Goal: Task Accomplishment & Management: Use online tool/utility

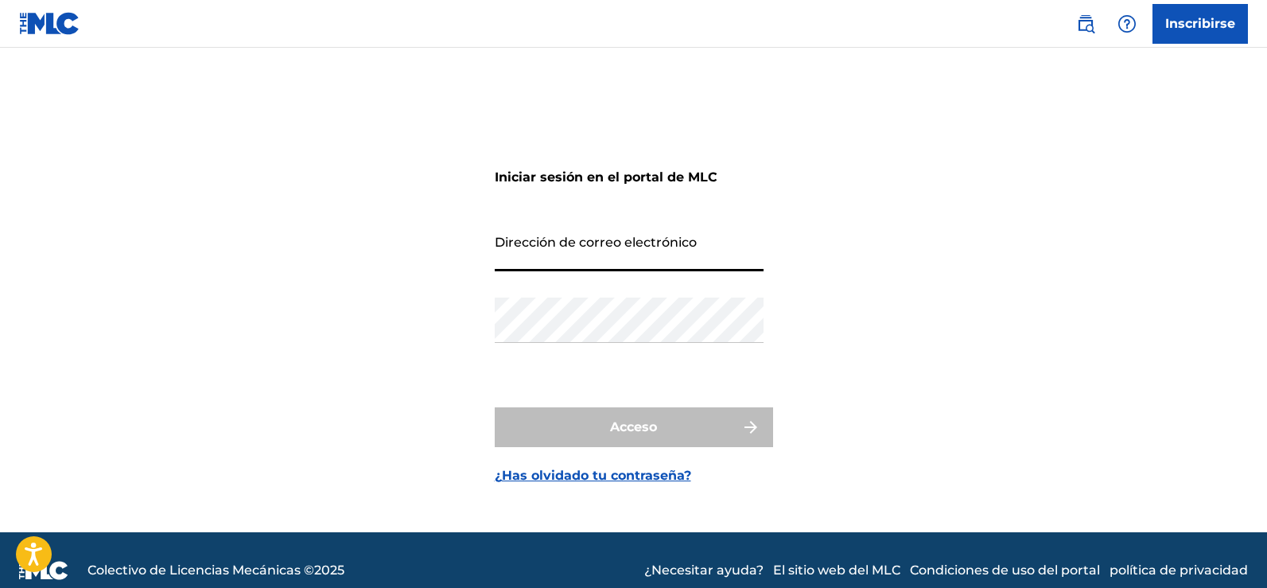
type input "[EMAIL_ADDRESS][DOMAIN_NAME]"
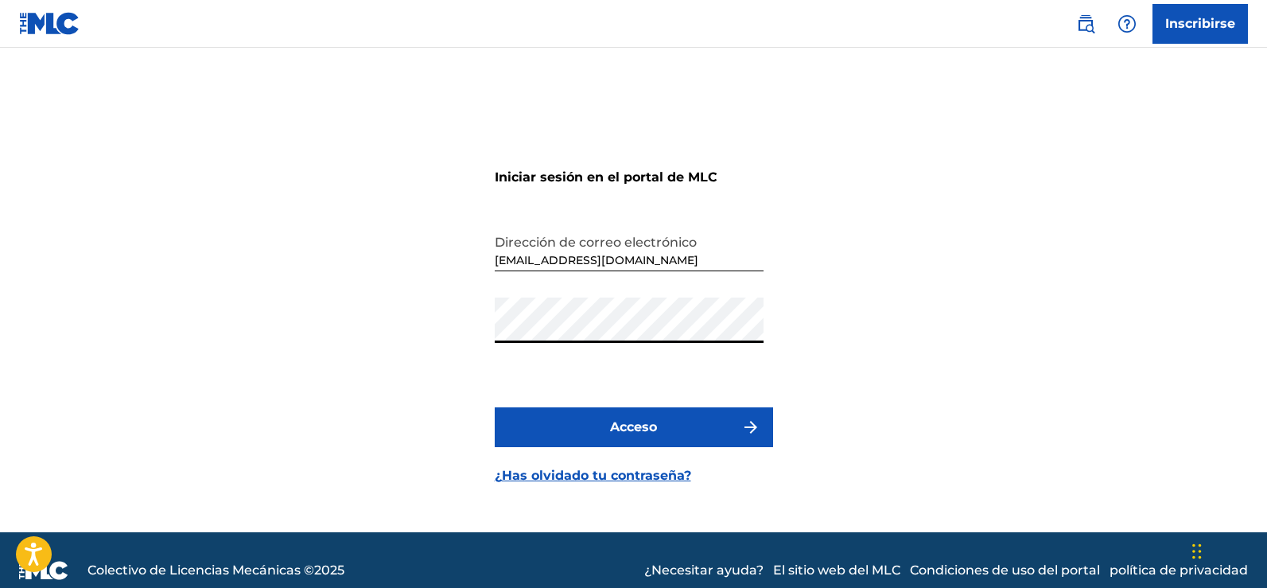
click at [495, 407] on button "Acceso" at bounding box center [634, 427] width 278 height 40
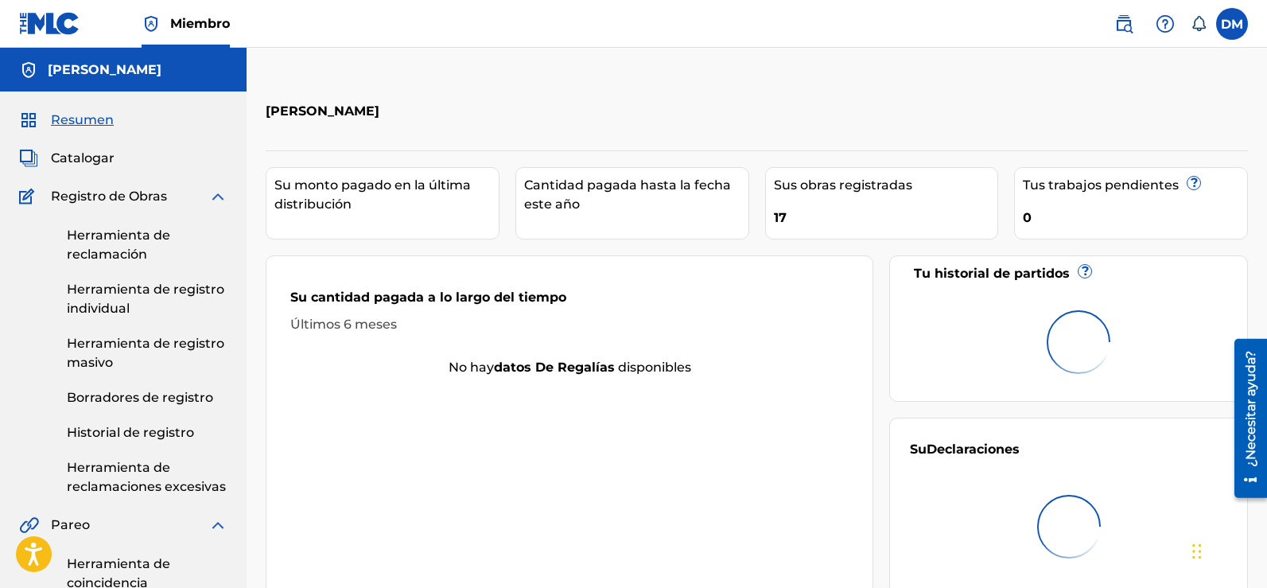
click at [85, 155] on font "Catalogar" at bounding box center [83, 157] width 64 height 15
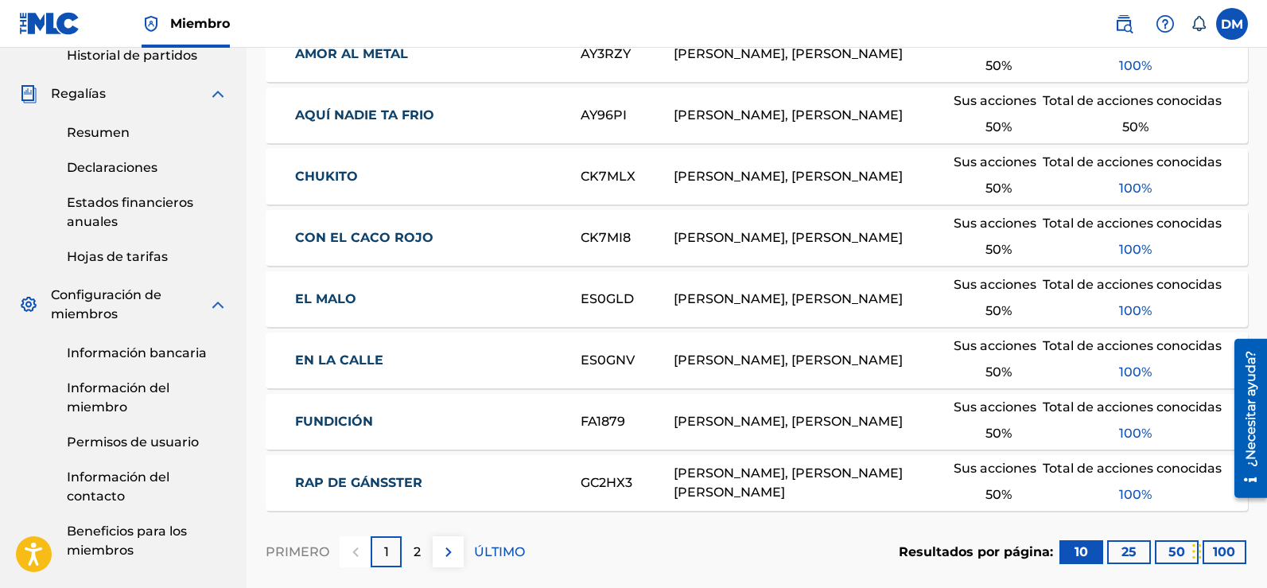
scroll to position [589, 0]
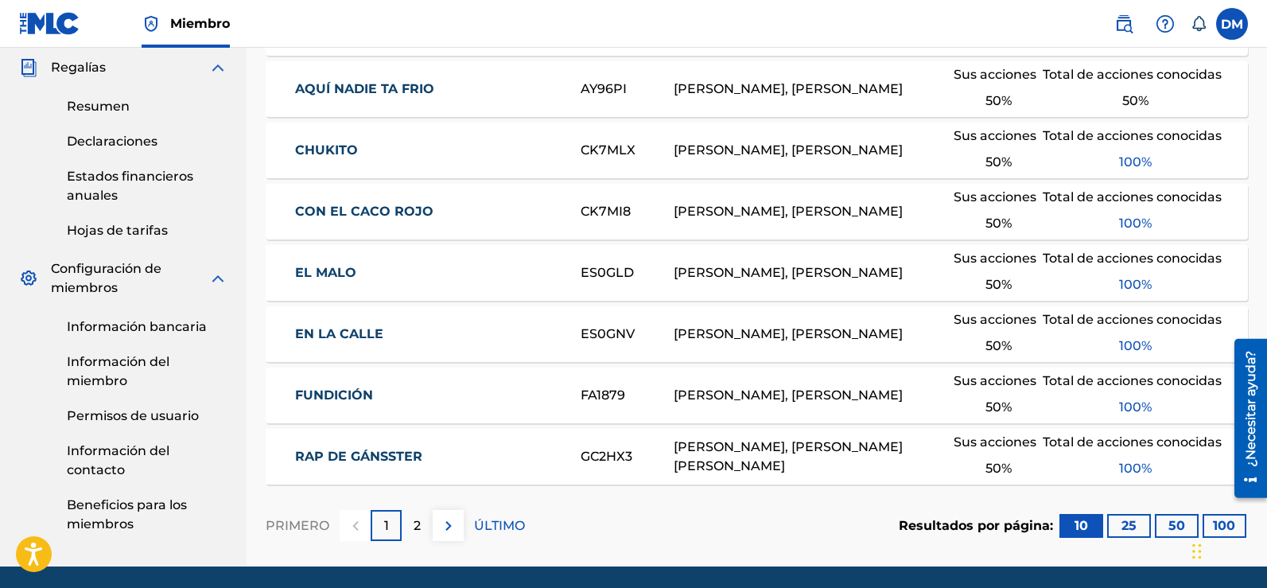
click at [1129, 523] on font "25" at bounding box center [1129, 525] width 15 height 15
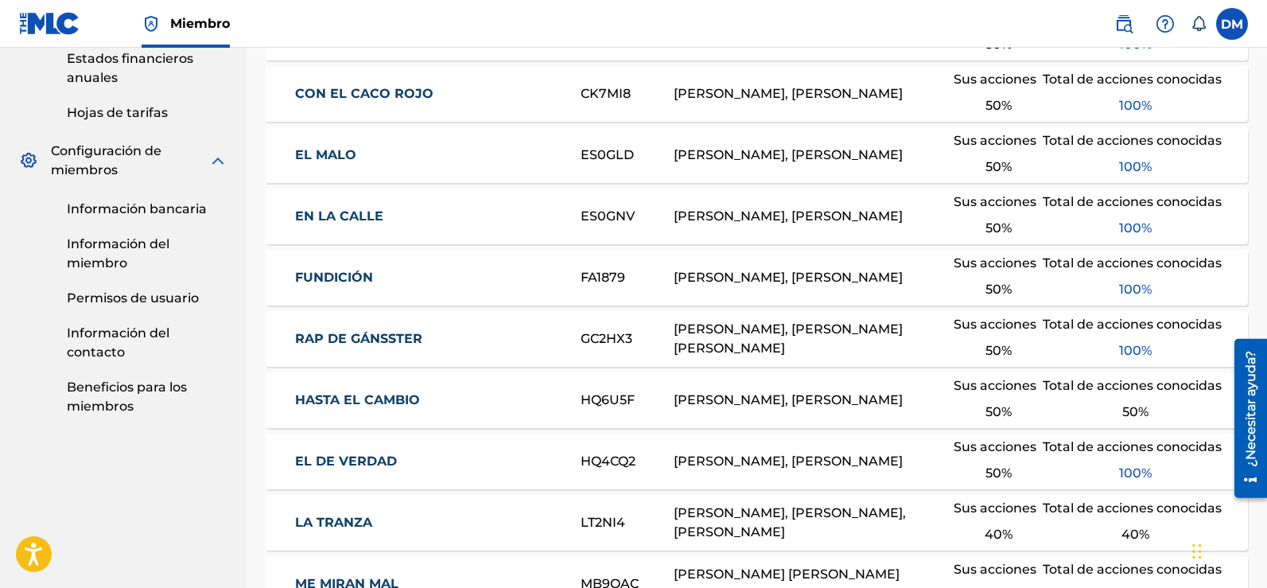
scroll to position [786, 0]
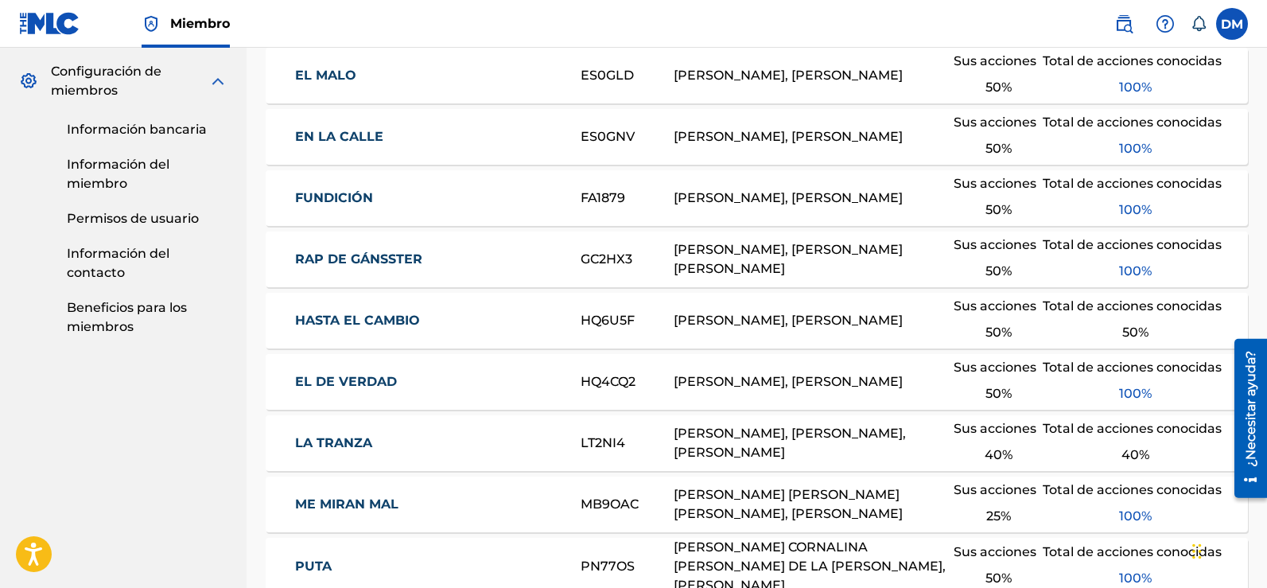
click at [111, 127] on font "Información bancaria" at bounding box center [137, 129] width 140 height 15
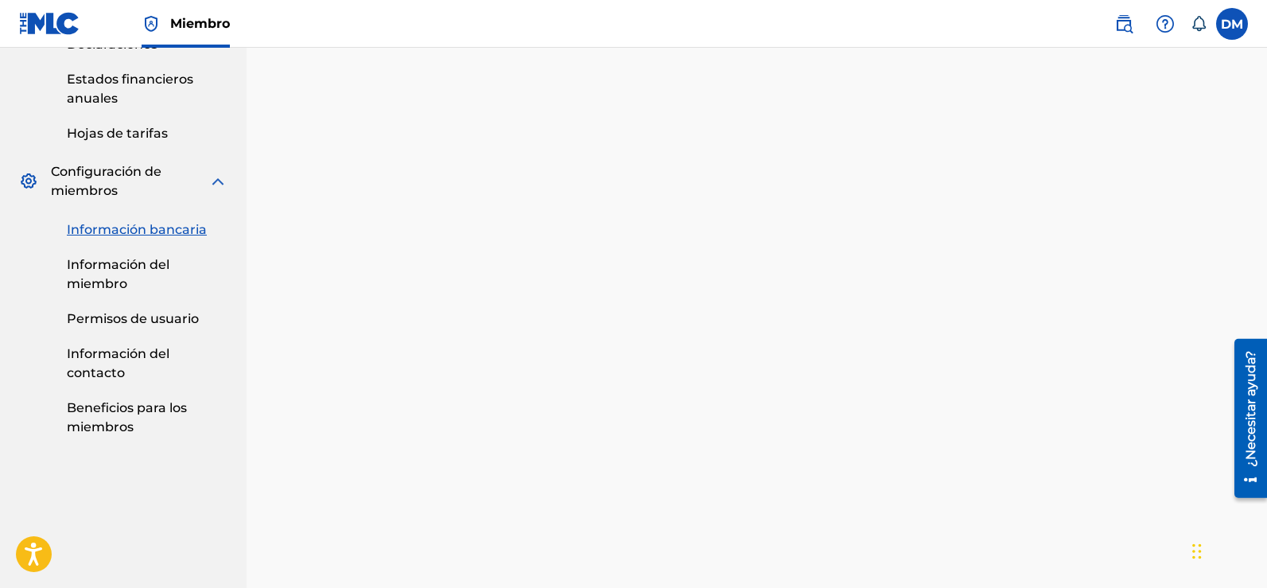
scroll to position [691, 0]
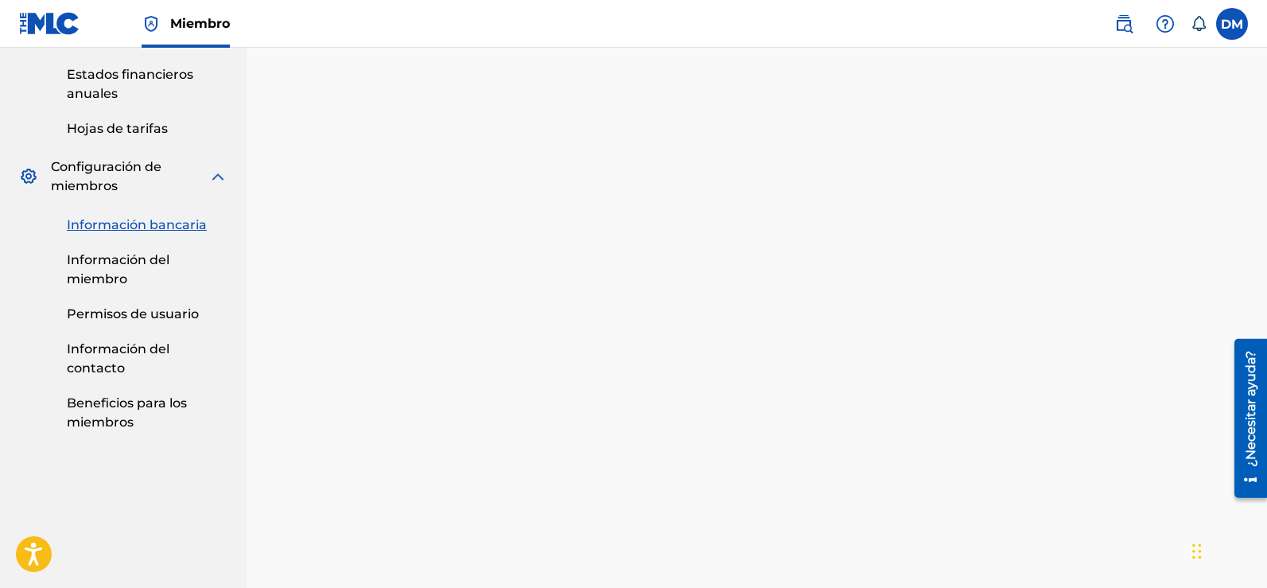
click at [706, 587] on div "Tenedor: [PERSON_NAME]" at bounding box center [757, 84] width 983 height 1017
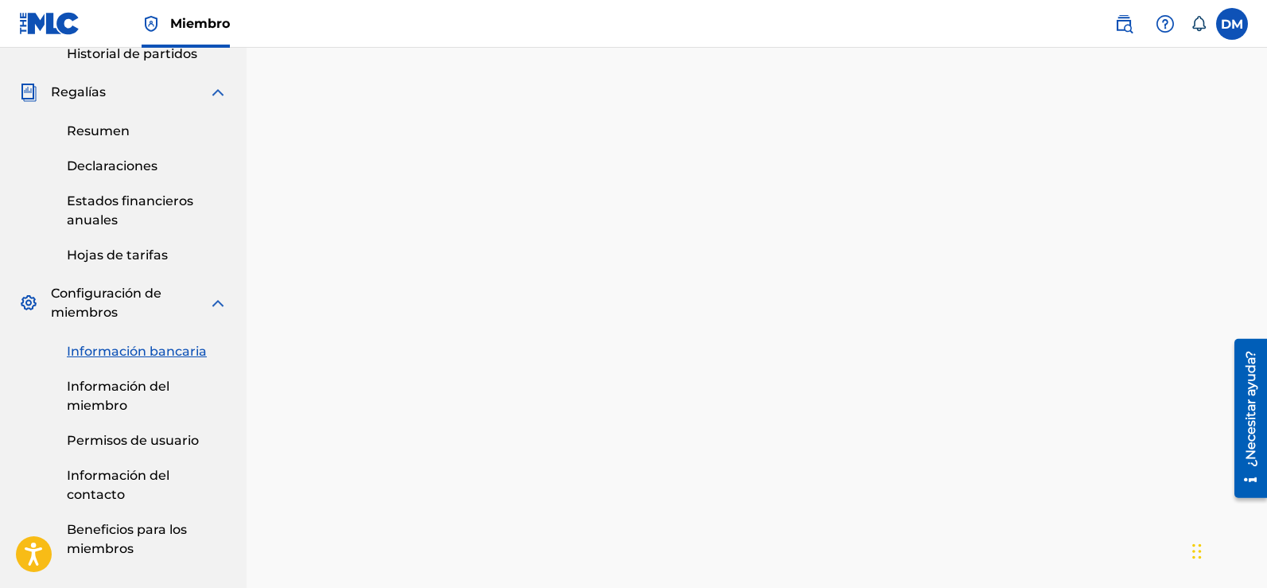
scroll to position [574, 0]
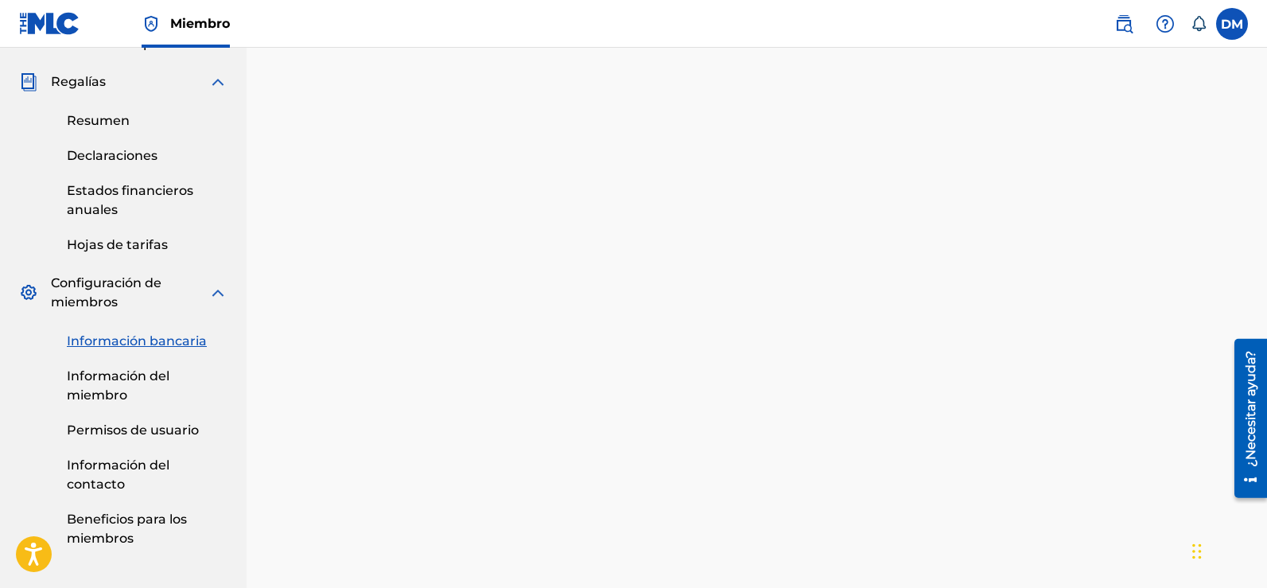
click at [1172, 22] on img at bounding box center [1165, 23] width 19 height 19
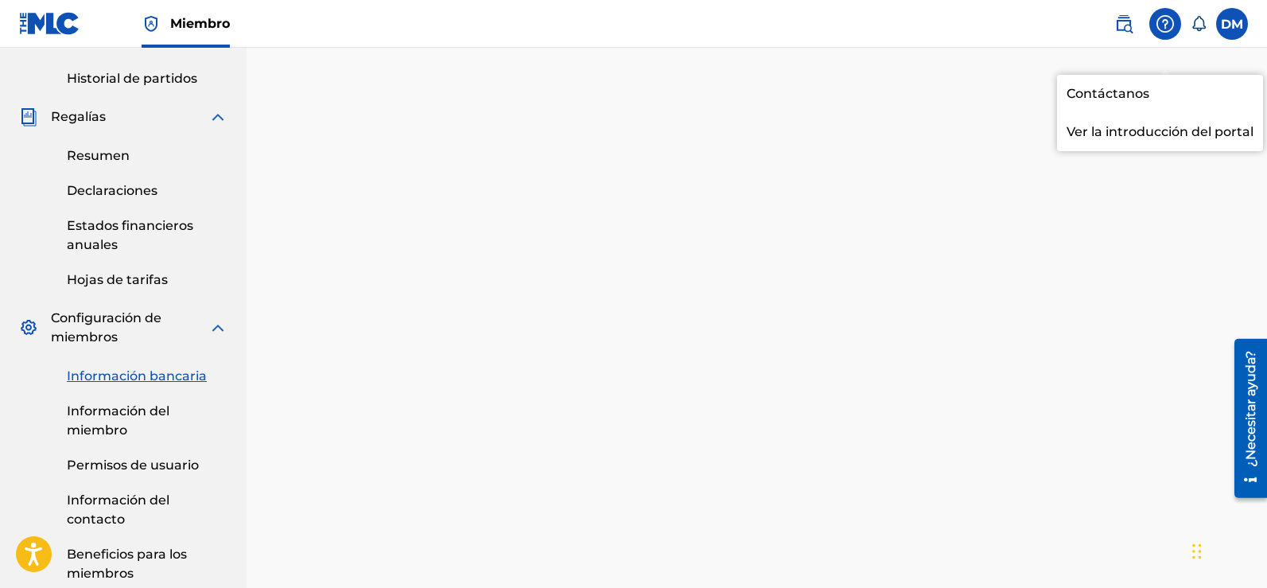
scroll to position [582, 0]
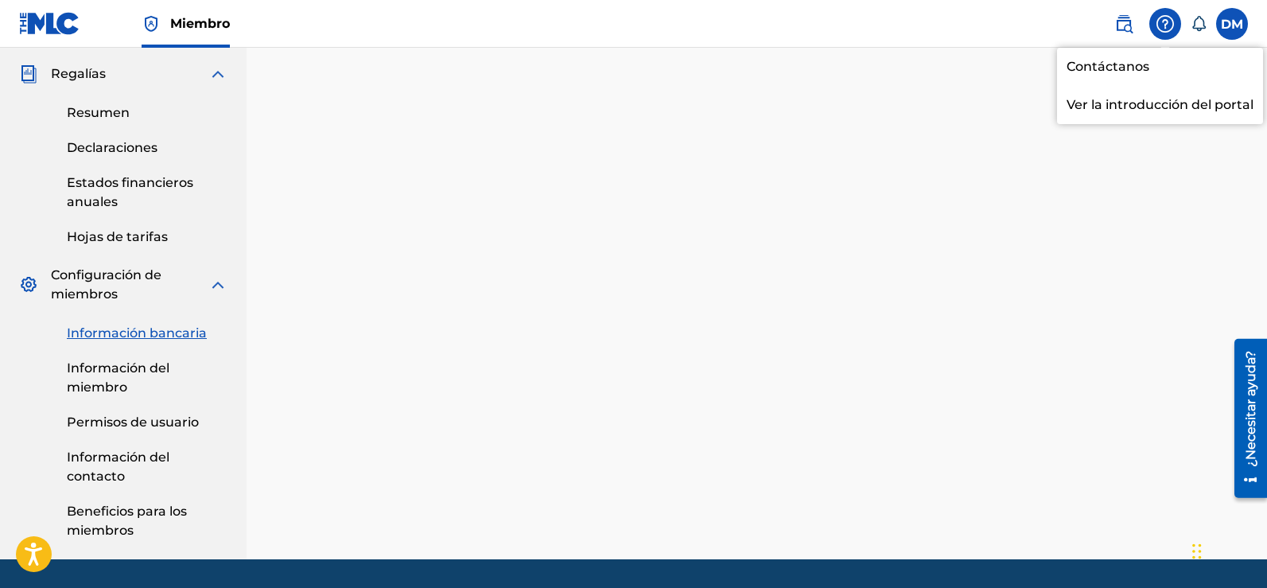
click at [113, 146] on font "Declaraciones" at bounding box center [112, 147] width 91 height 15
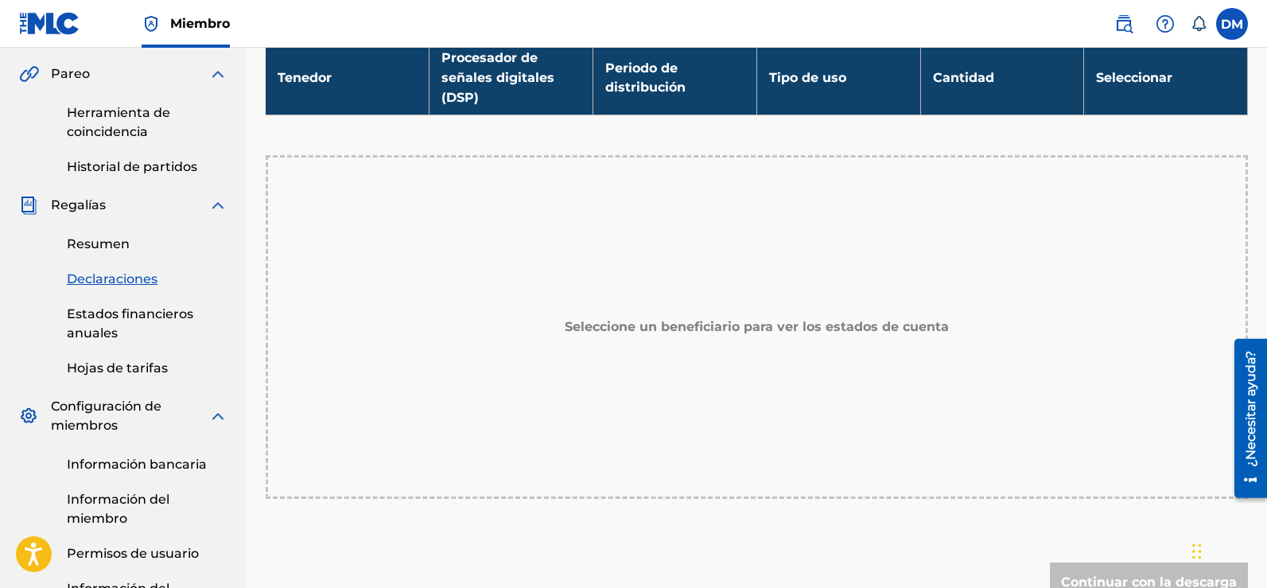
scroll to position [461, 0]
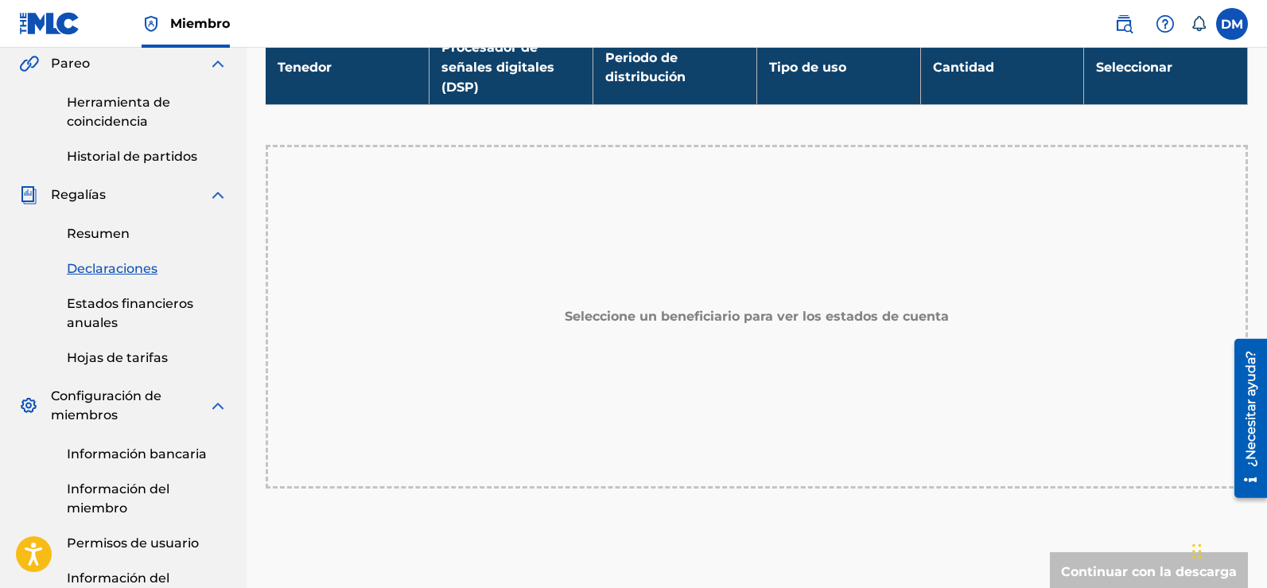
click at [107, 236] on font "Resumen" at bounding box center [98, 233] width 63 height 15
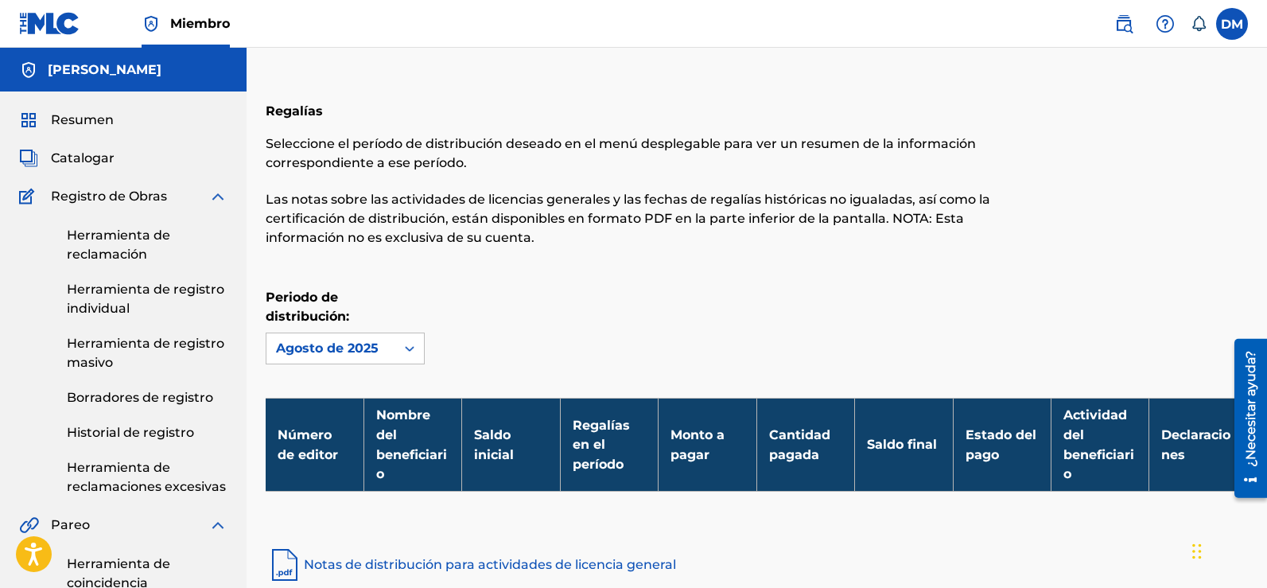
click at [212, 193] on img at bounding box center [217, 196] width 19 height 19
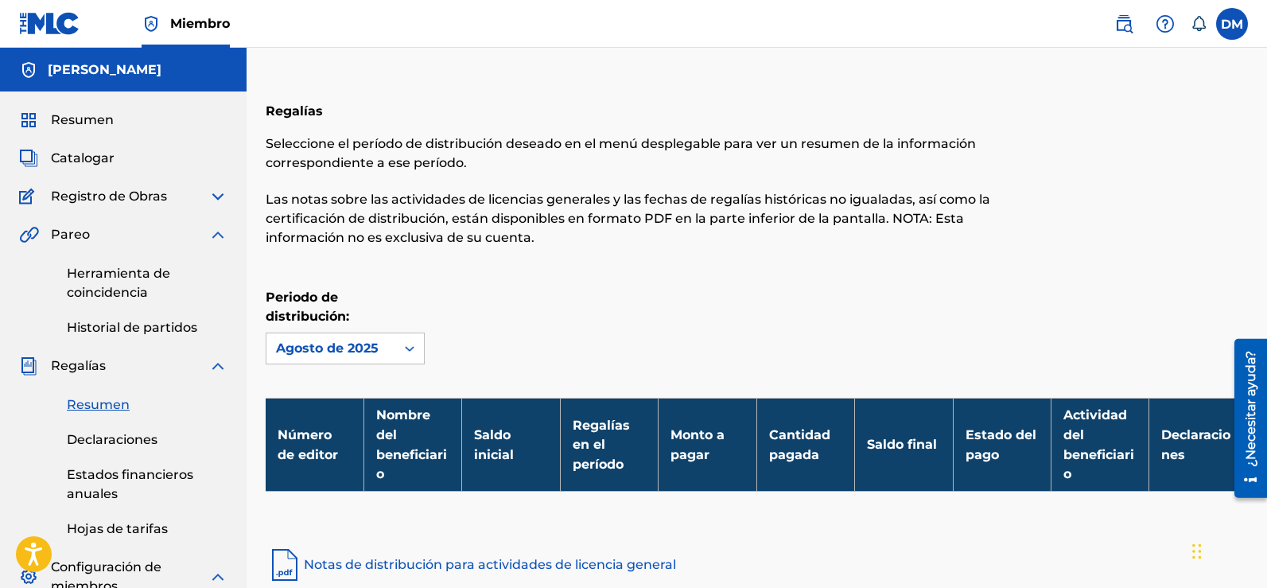
click at [96, 206] on span "Registro de Obras" at bounding box center [109, 196] width 116 height 19
click at [66, 203] on font "Registro de Obras" at bounding box center [109, 196] width 116 height 15
click at [208, 204] on img at bounding box center [217, 196] width 19 height 19
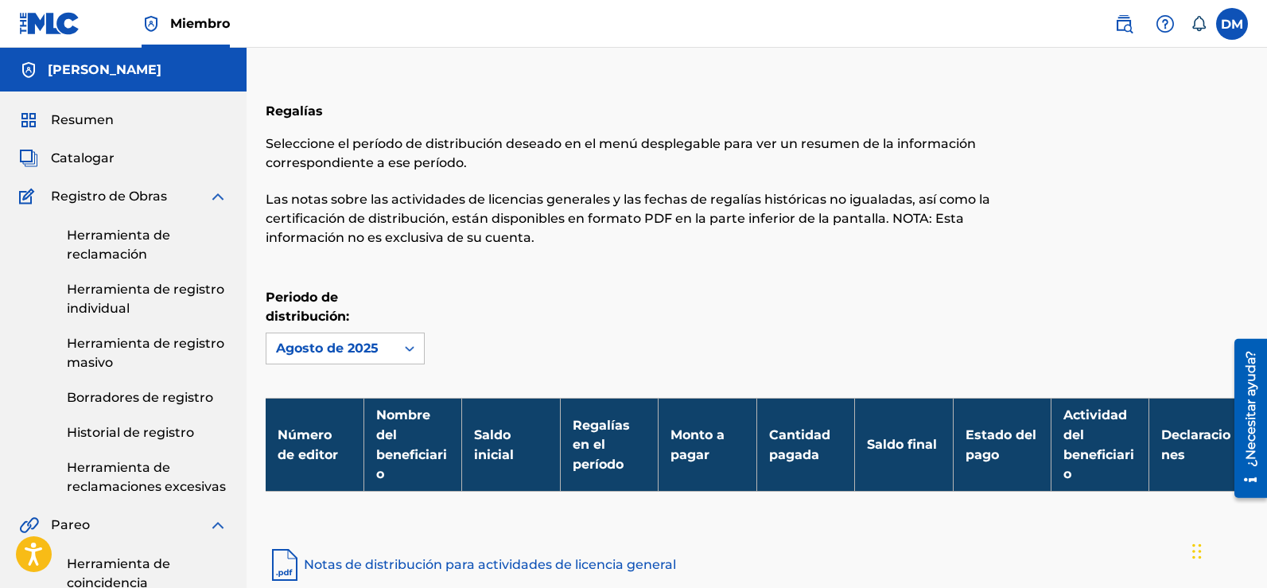
click at [122, 434] on font "Historial de registro" at bounding box center [130, 432] width 127 height 15
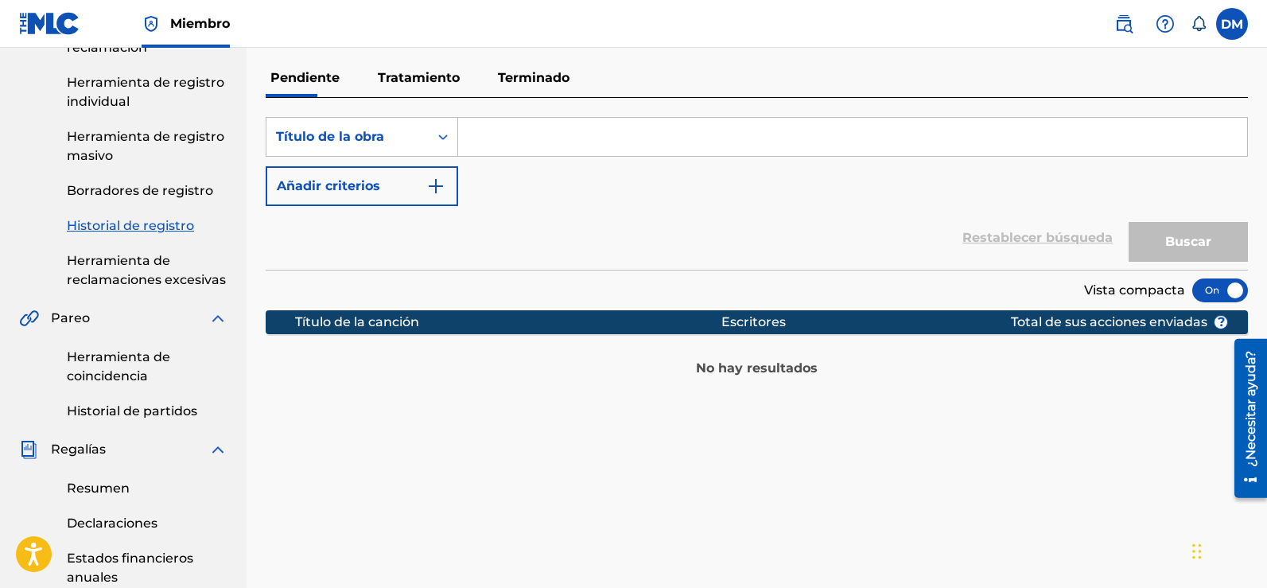
scroll to position [111, 0]
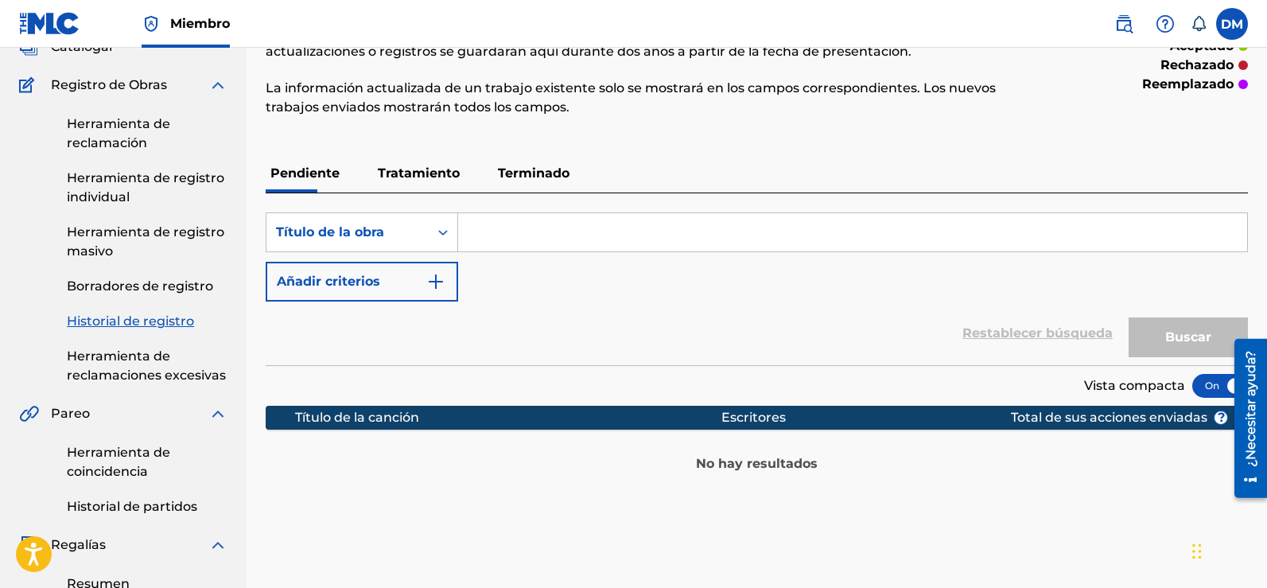
click at [431, 171] on font "Tratamiento" at bounding box center [419, 172] width 82 height 15
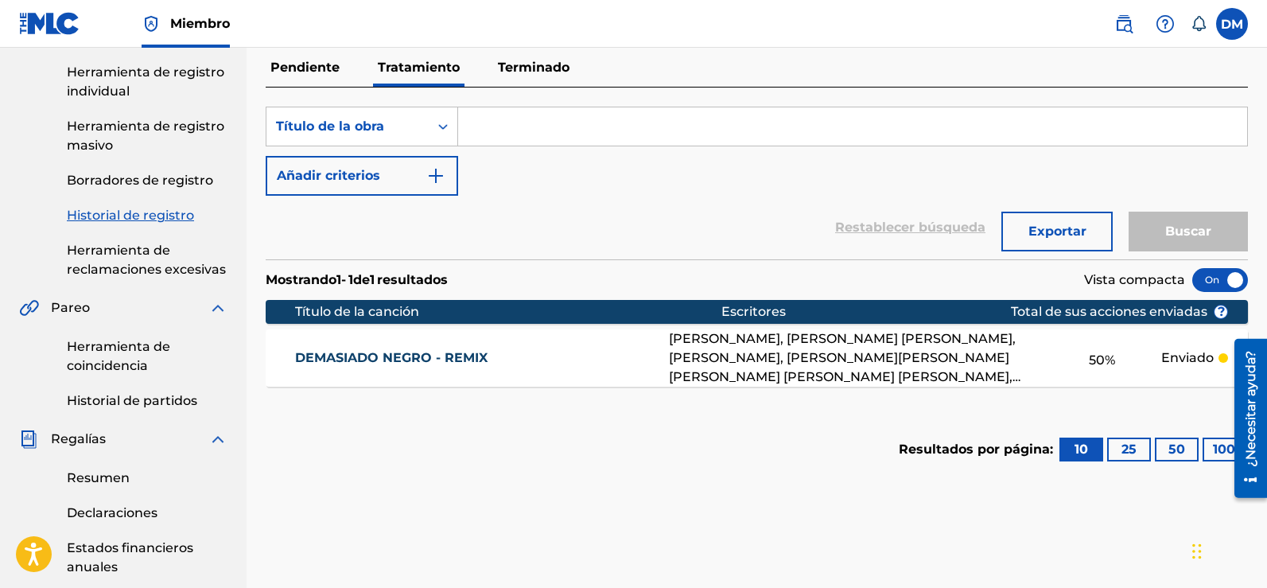
scroll to position [249, 0]
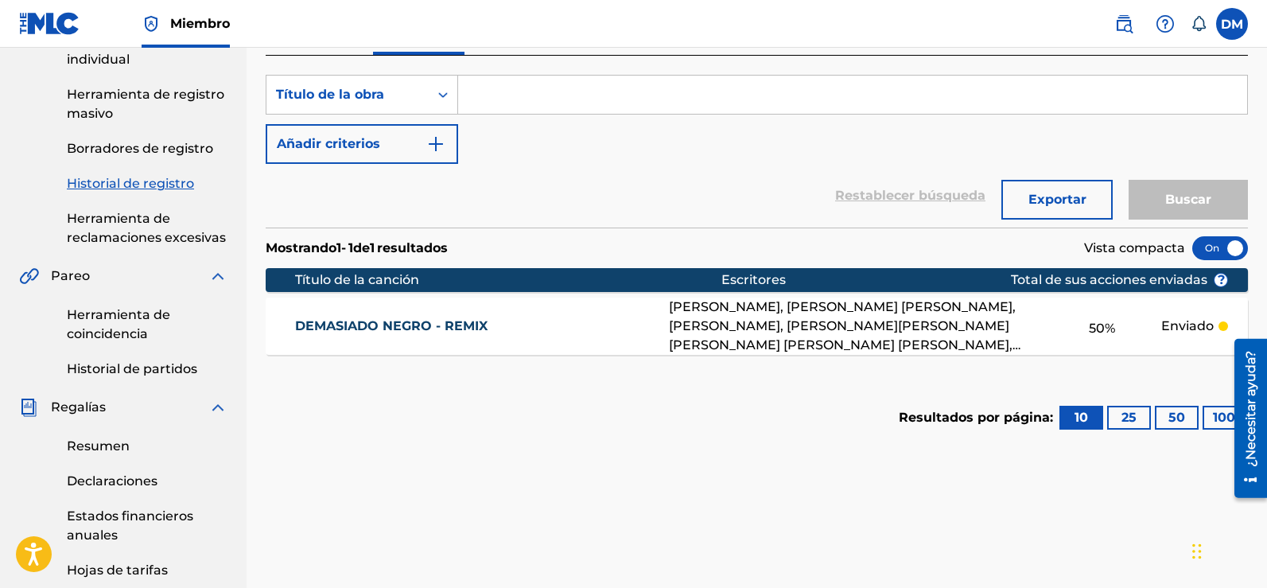
click at [827, 313] on font "[PERSON_NAME], [PERSON_NAME] [PERSON_NAME], [PERSON_NAME], [PERSON_NAME]​[PERSO…" at bounding box center [842, 335] width 347 height 72
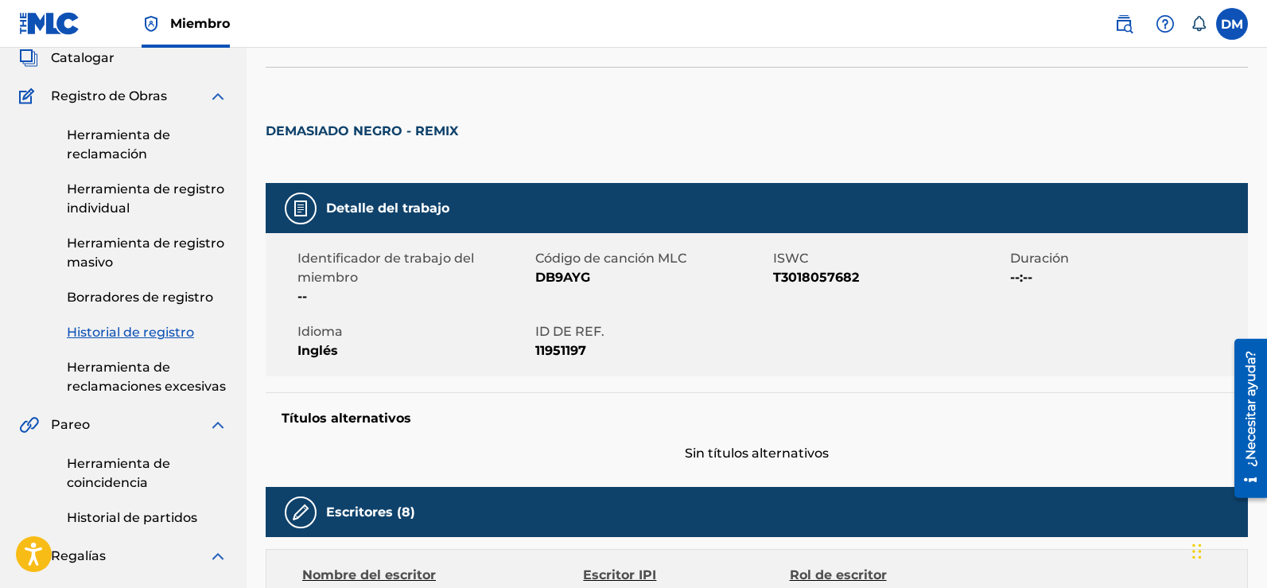
scroll to position [68, 0]
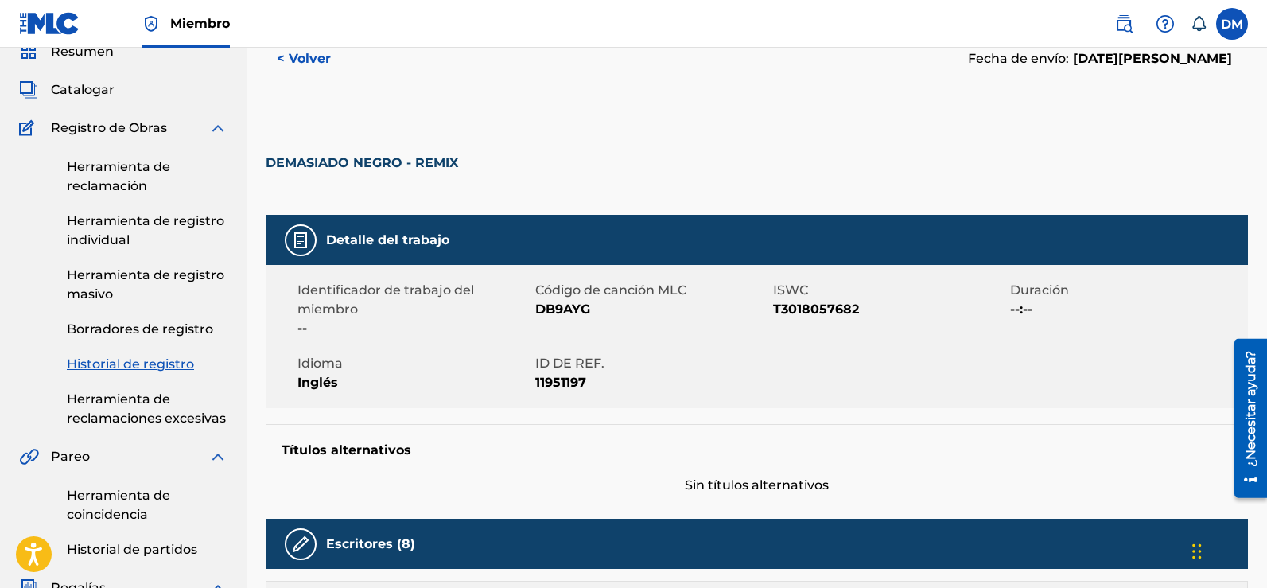
click at [99, 177] on link "Herramienta de reclamación" at bounding box center [147, 177] width 161 height 38
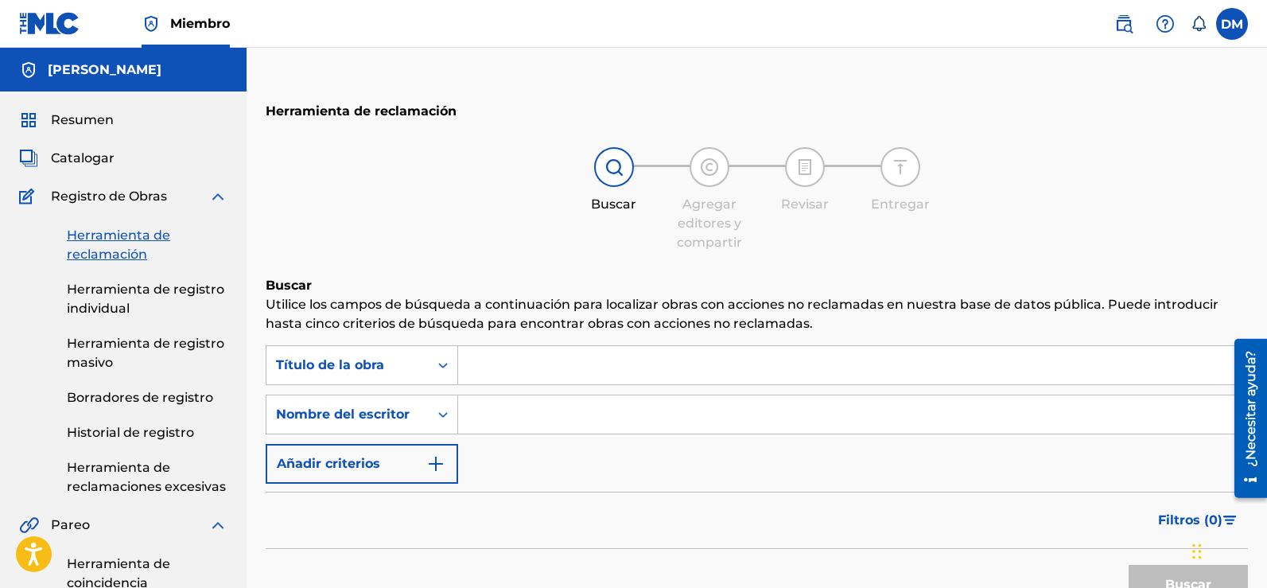
click at [565, 367] on input "Formulario de búsqueda" at bounding box center [852, 365] width 789 height 38
click at [627, 367] on input "Formulario de búsqueda" at bounding box center [852, 365] width 789 height 38
click at [623, 417] on input "Formulario de búsqueda" at bounding box center [852, 414] width 789 height 38
type input "[PERSON_NAME]"
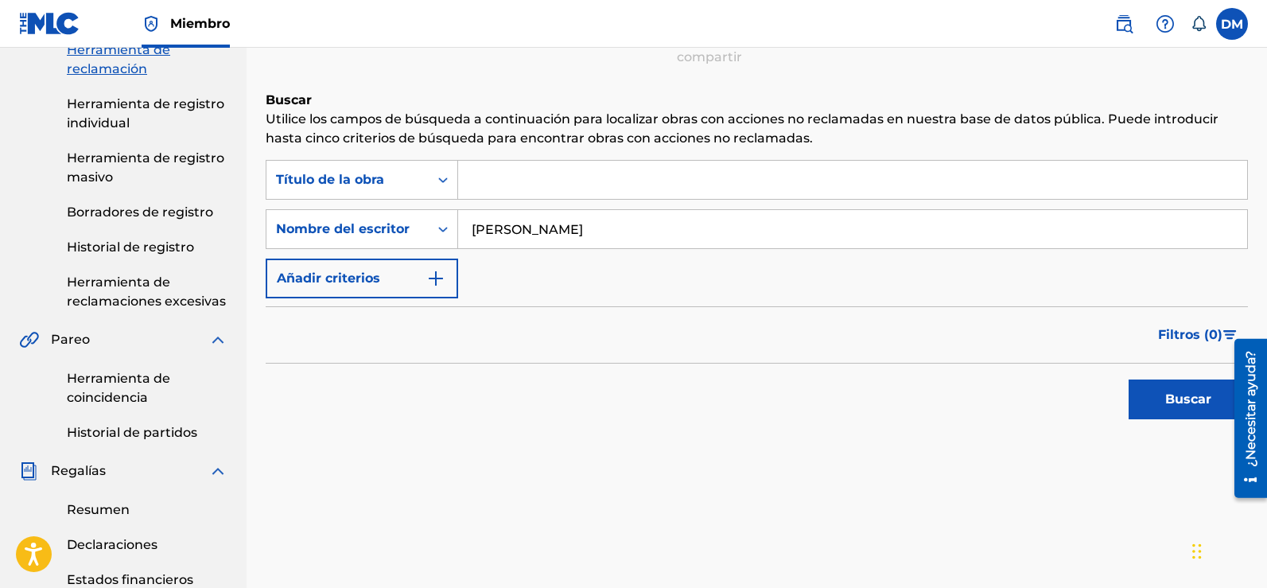
scroll to position [201, 0]
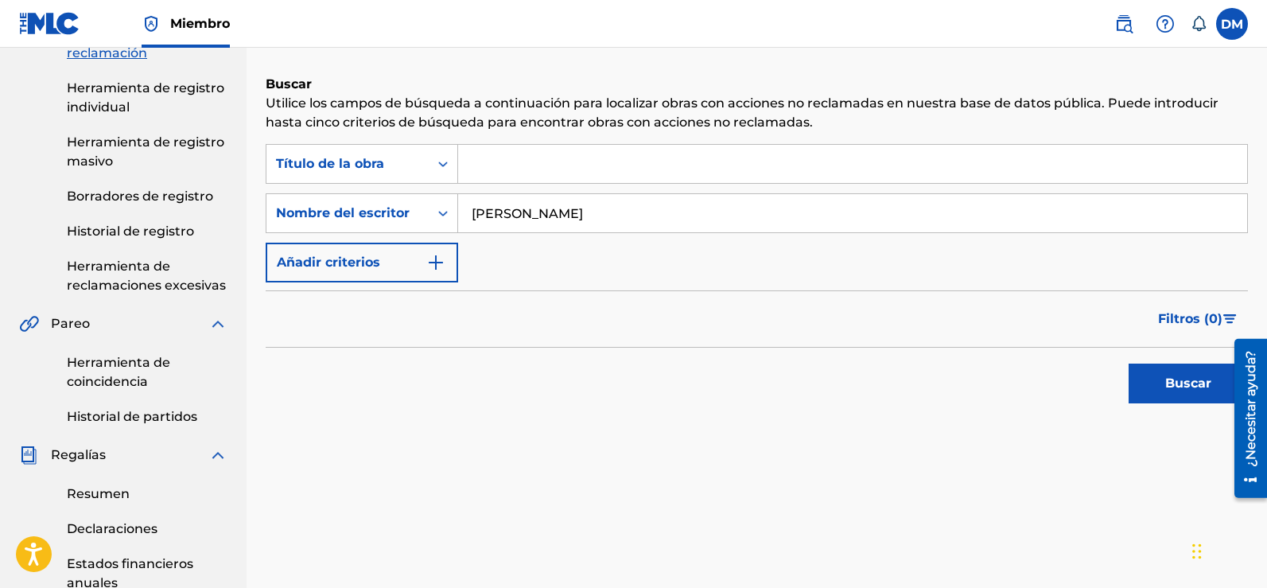
click at [1164, 378] on button "Buscar" at bounding box center [1188, 384] width 119 height 40
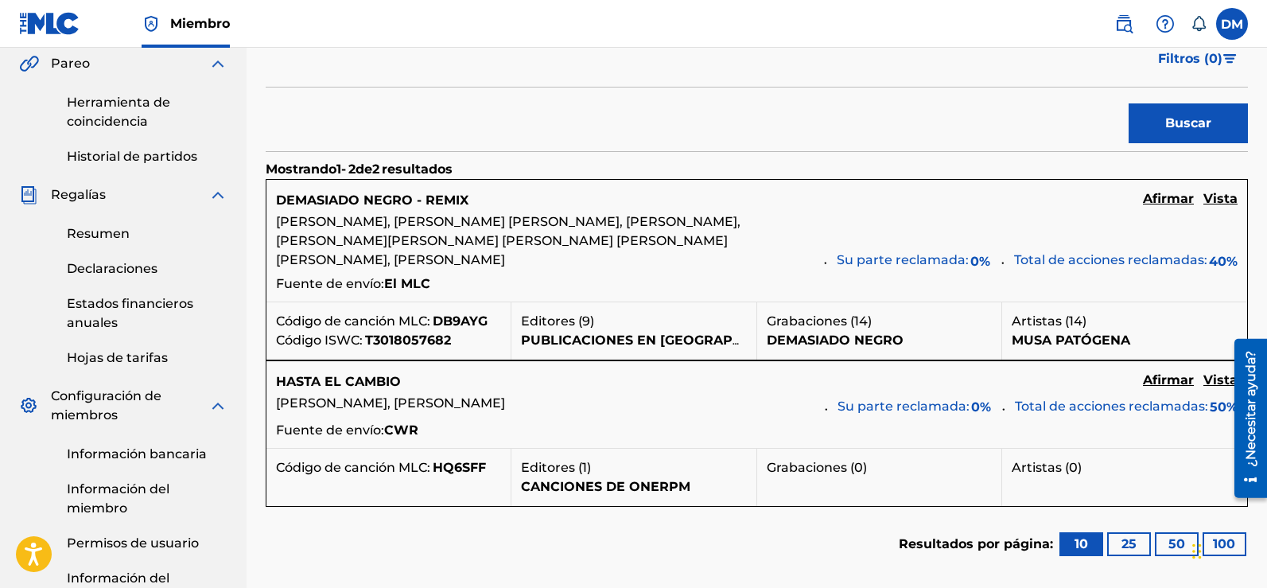
scroll to position [467, 0]
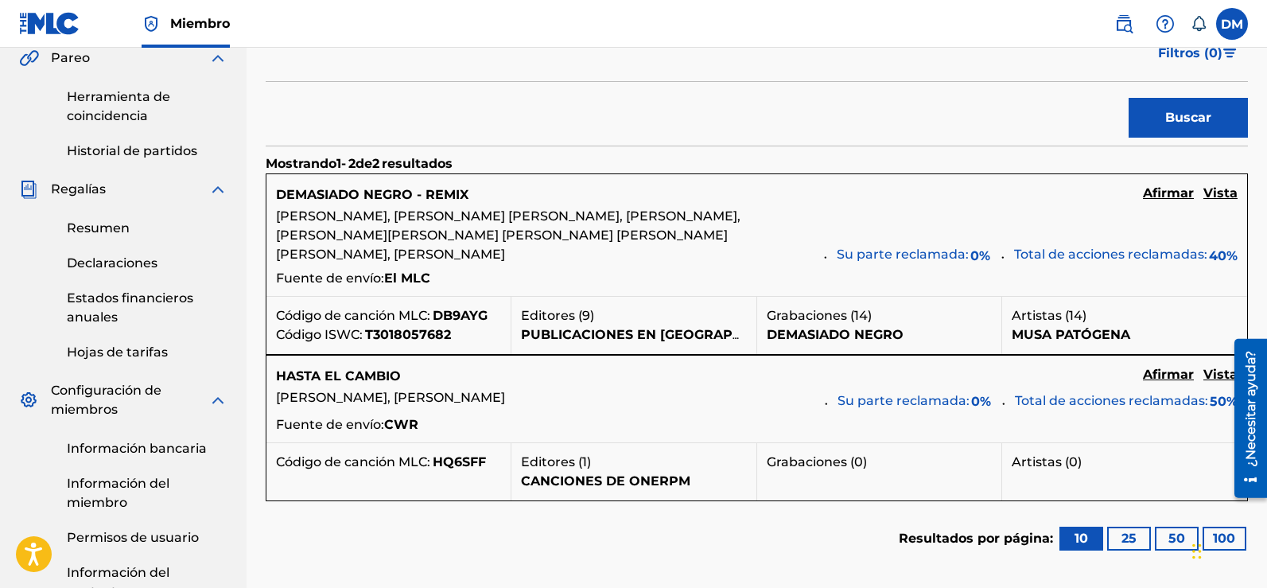
click at [1166, 200] on font "Afirmar" at bounding box center [1168, 192] width 51 height 15
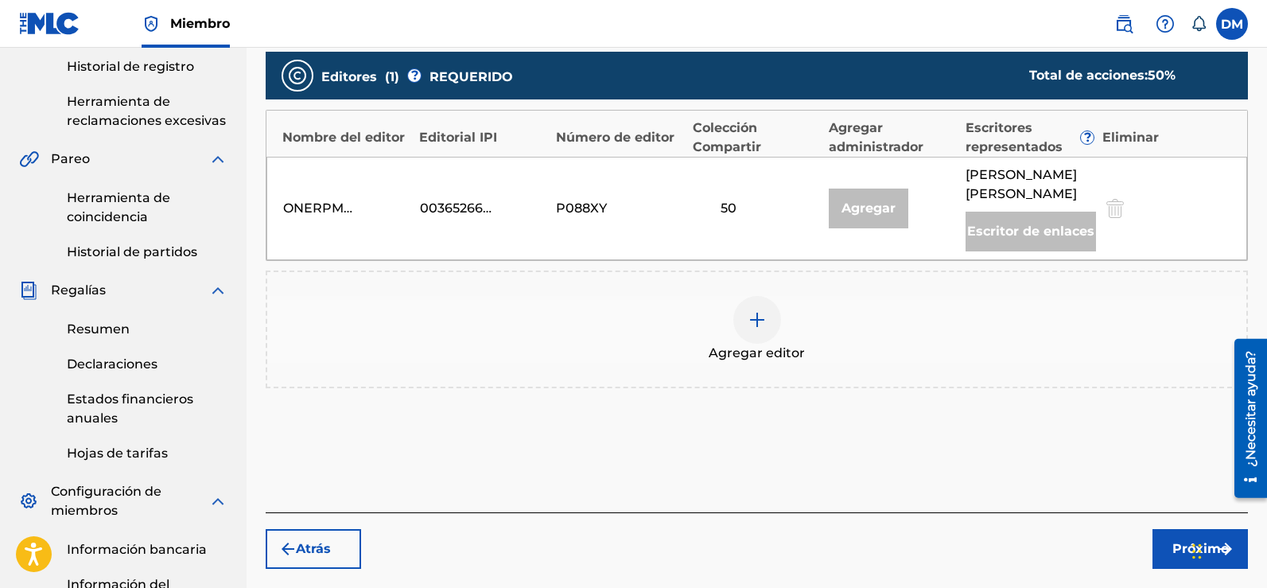
scroll to position [372, 0]
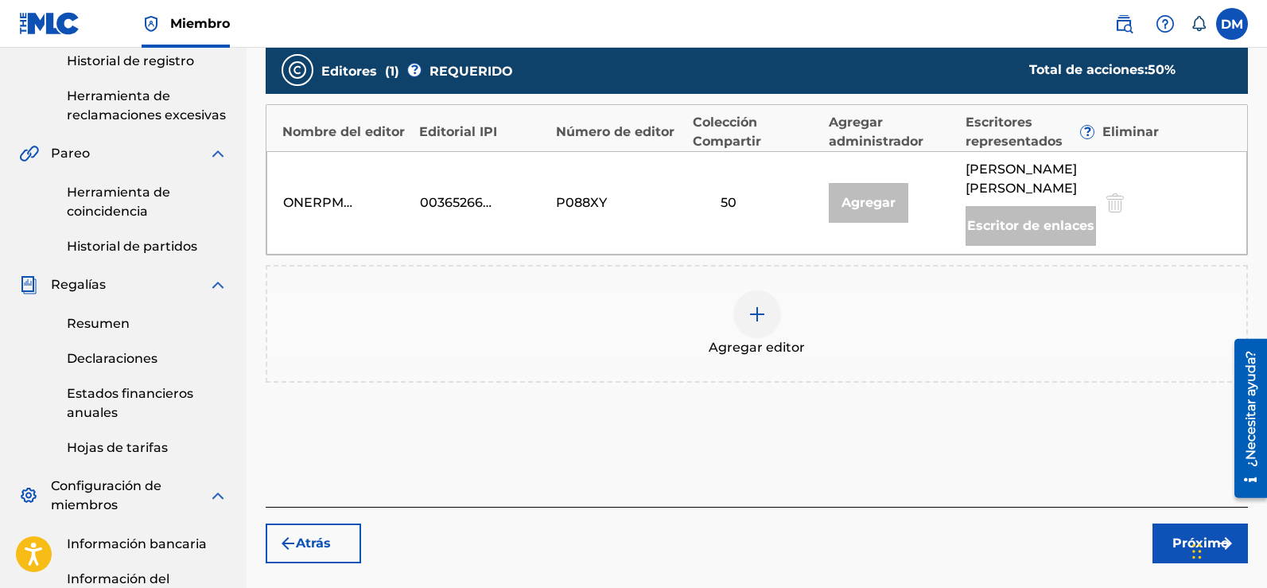
click at [755, 305] on img at bounding box center [757, 314] width 19 height 19
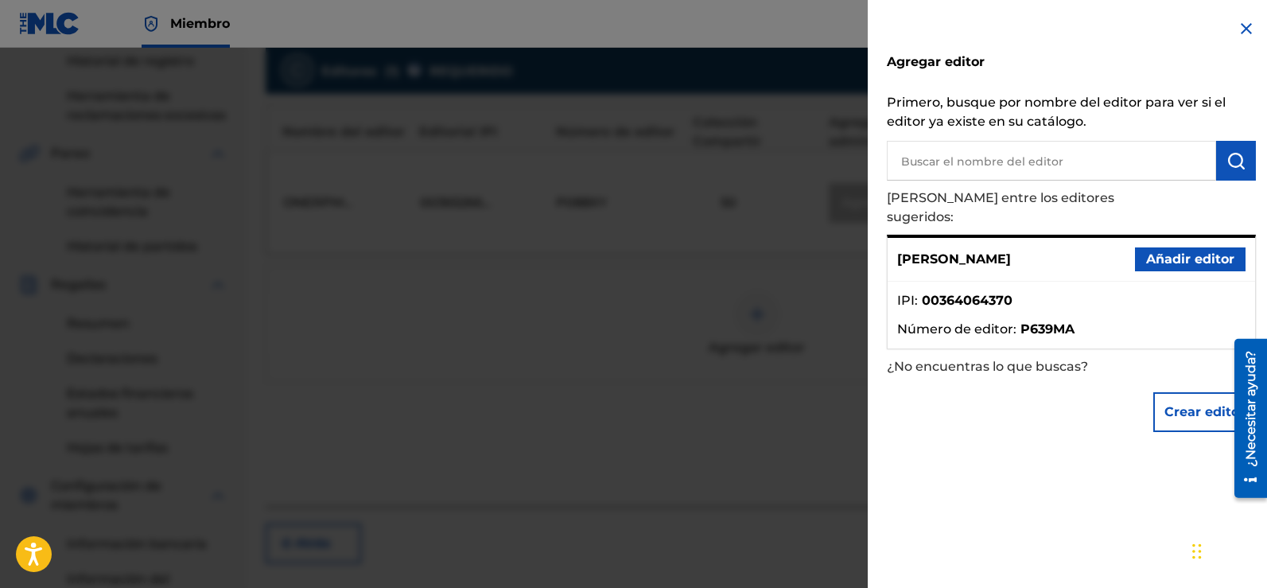
click at [1202, 251] on font "Añadir editor" at bounding box center [1190, 258] width 88 height 15
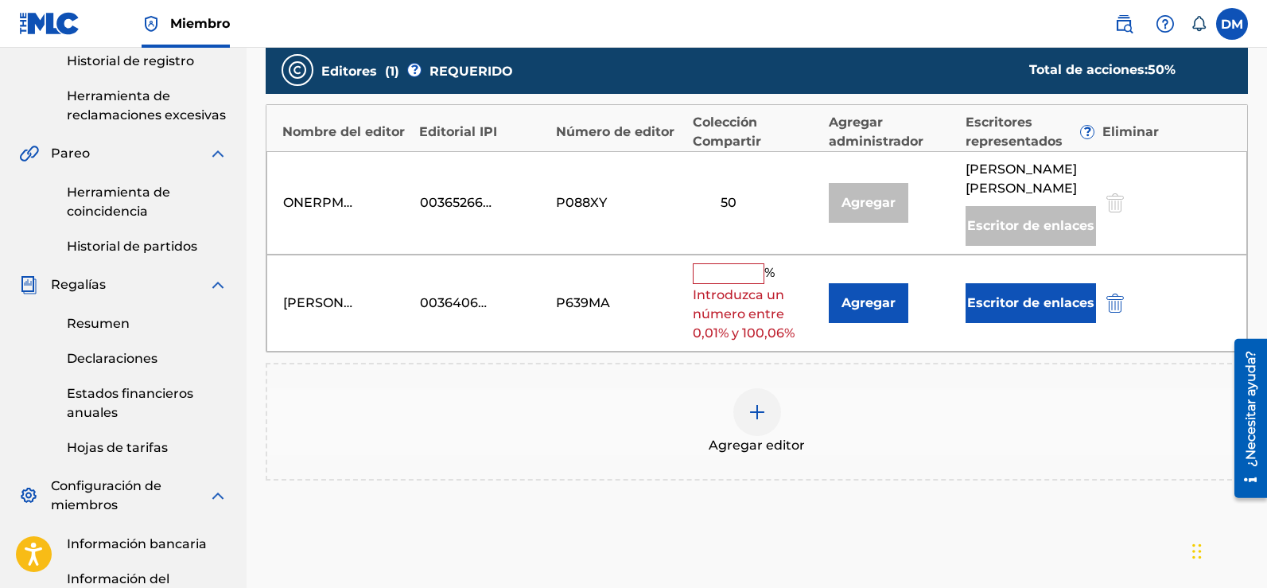
click at [714, 263] on input "text" at bounding box center [729, 273] width 72 height 21
type input "50"
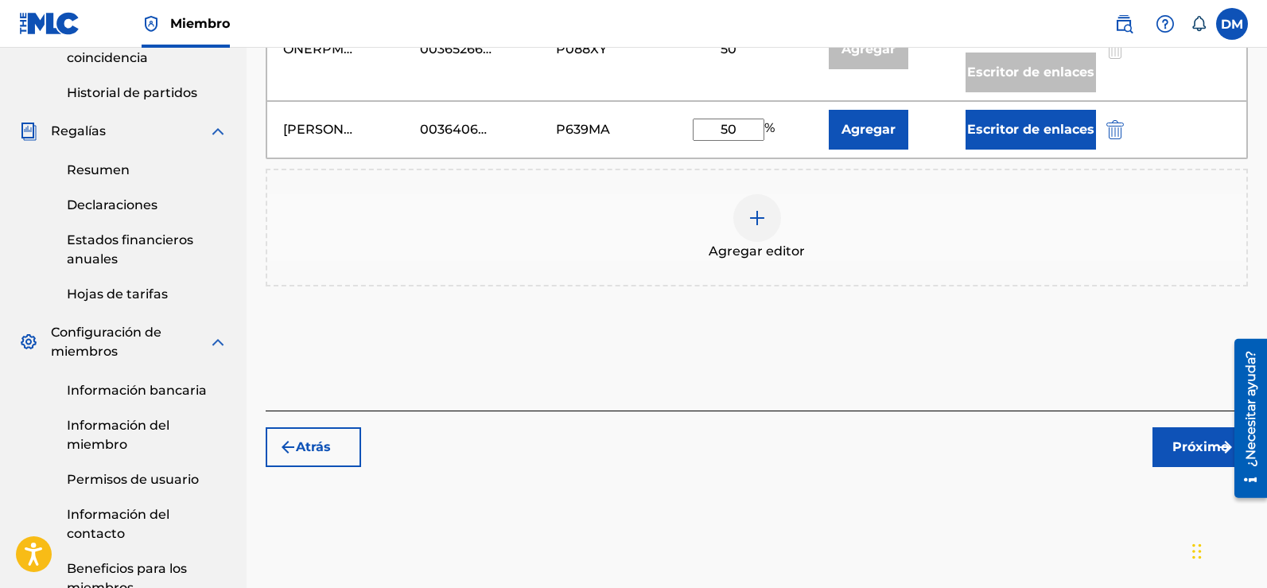
scroll to position [541, 0]
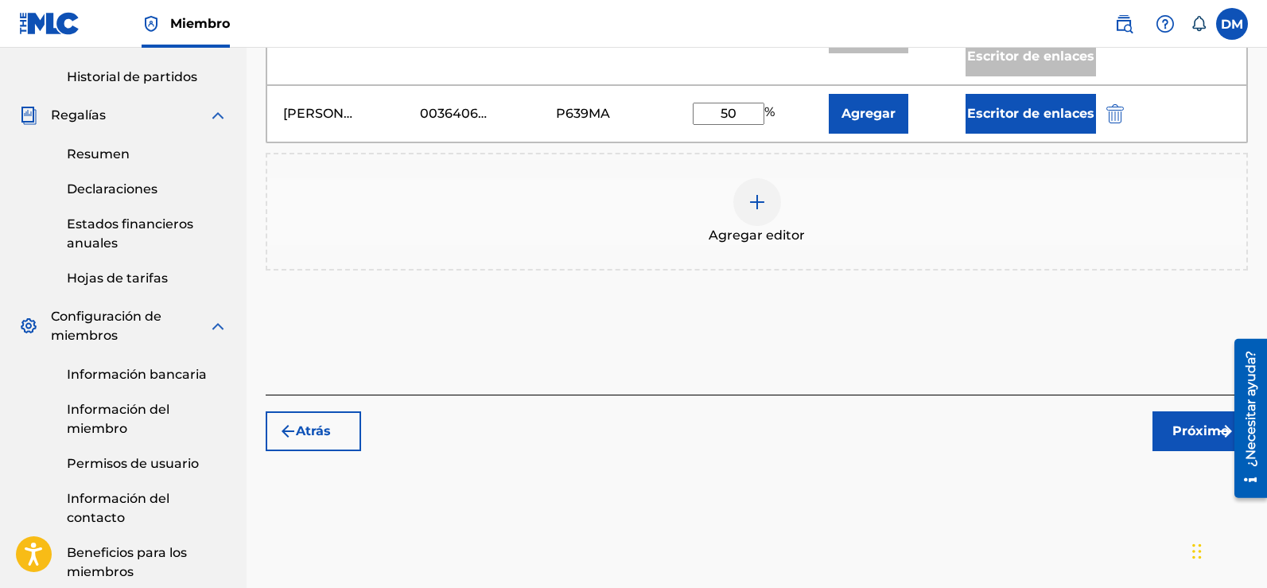
click at [1186, 423] on font "Próximo" at bounding box center [1201, 430] width 56 height 15
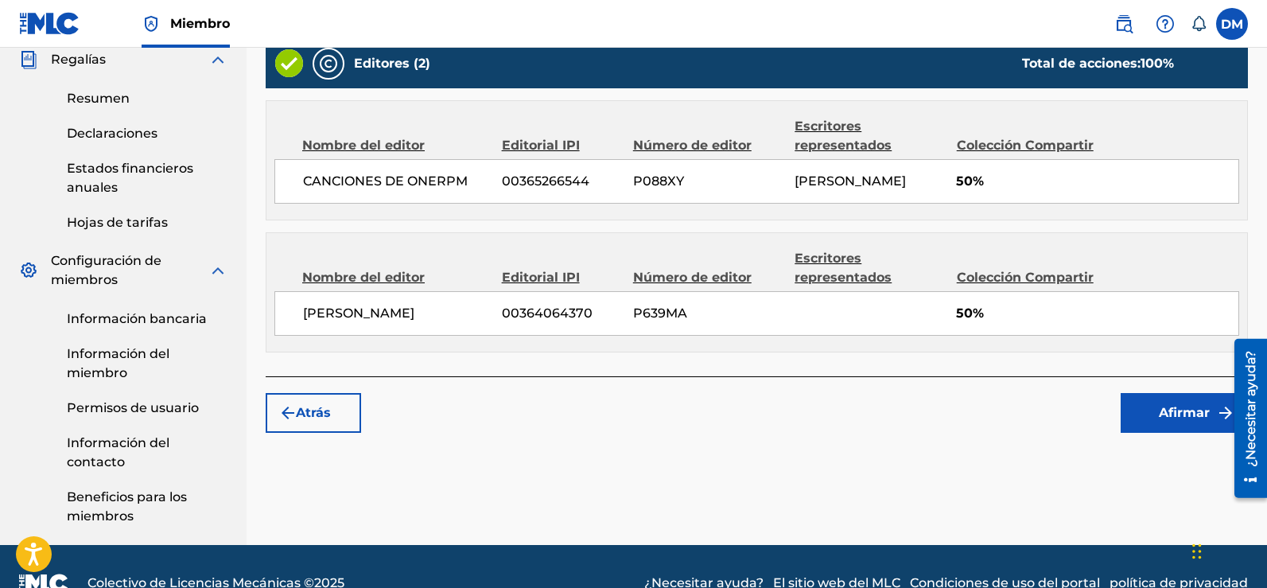
scroll to position [602, 0]
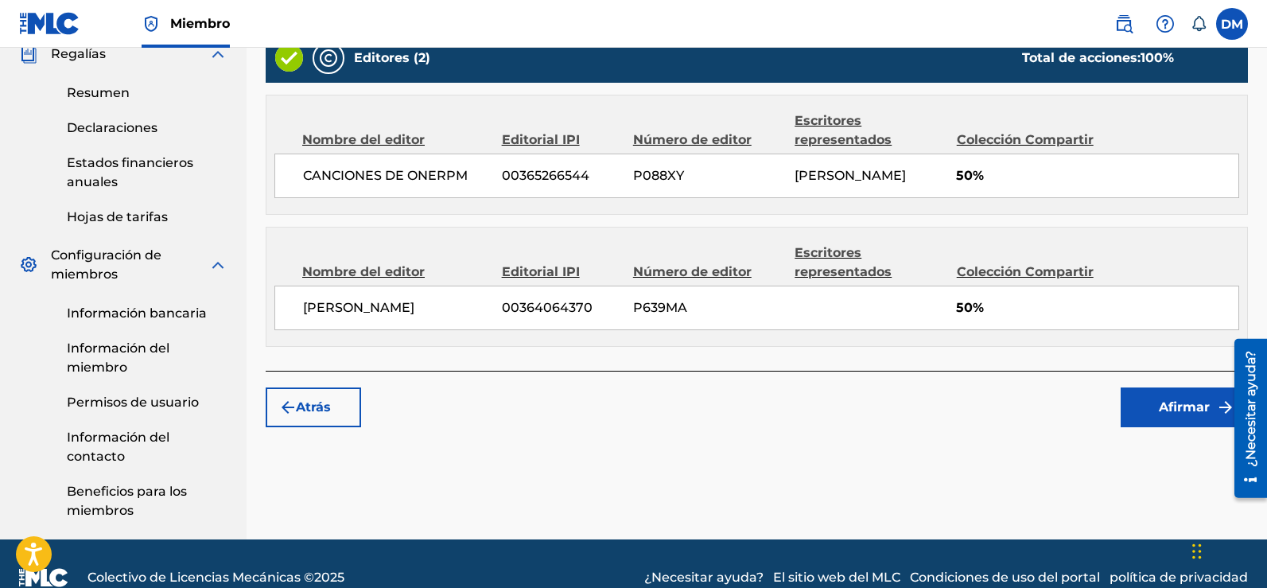
click at [1170, 400] on font "Afirmar" at bounding box center [1184, 406] width 51 height 15
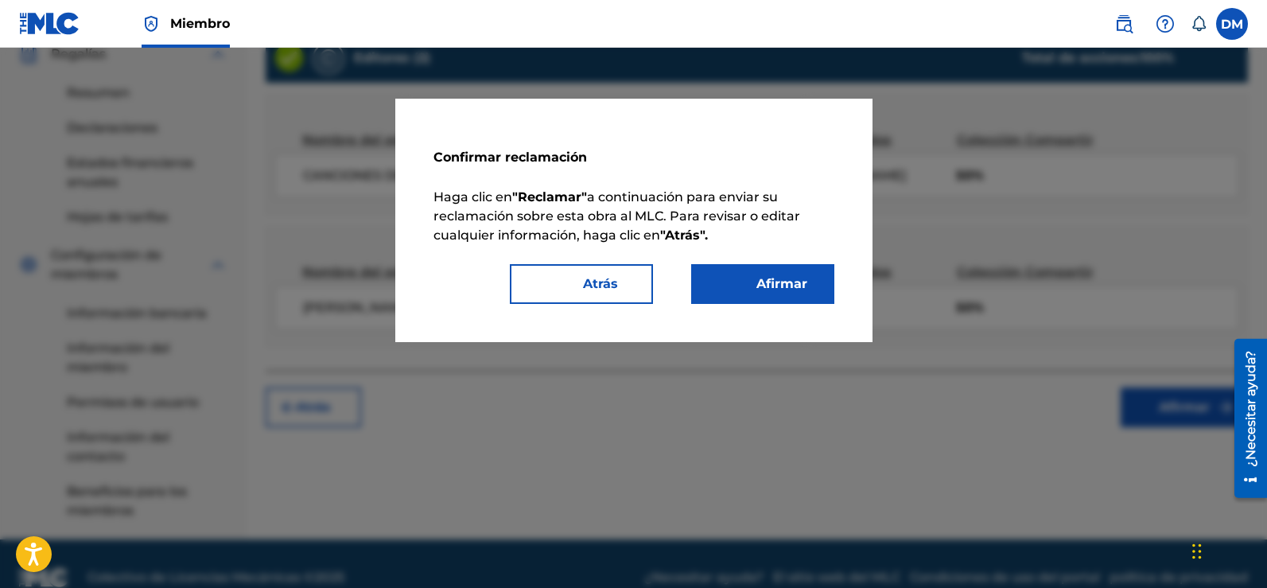
click at [787, 297] on button "Afirmar" at bounding box center [762, 284] width 143 height 40
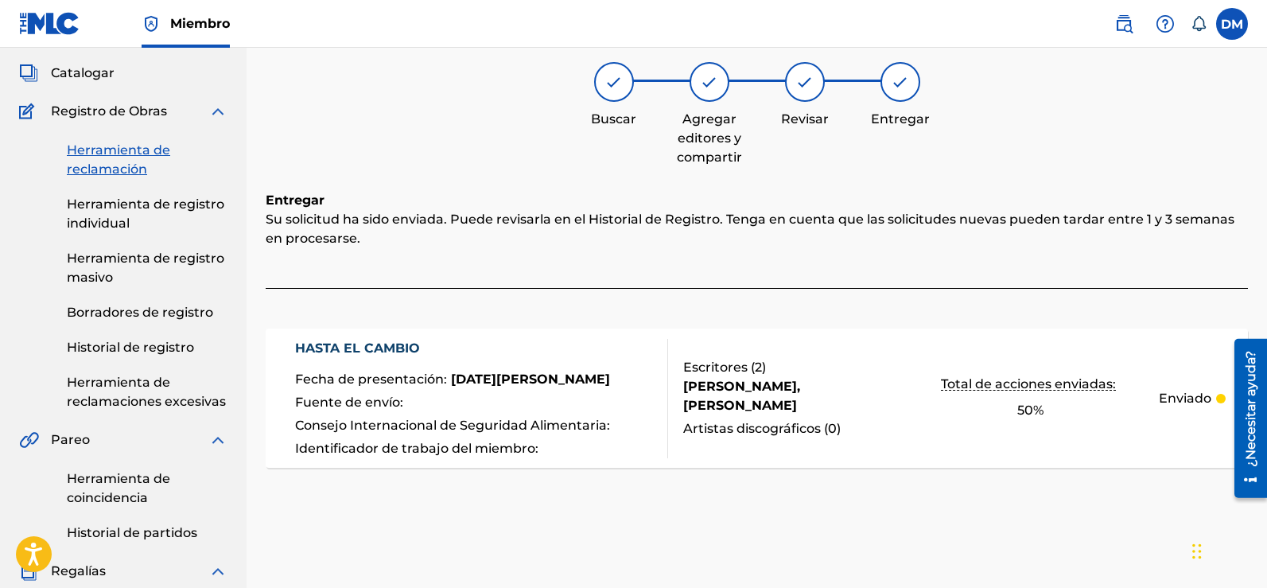
scroll to position [80, 0]
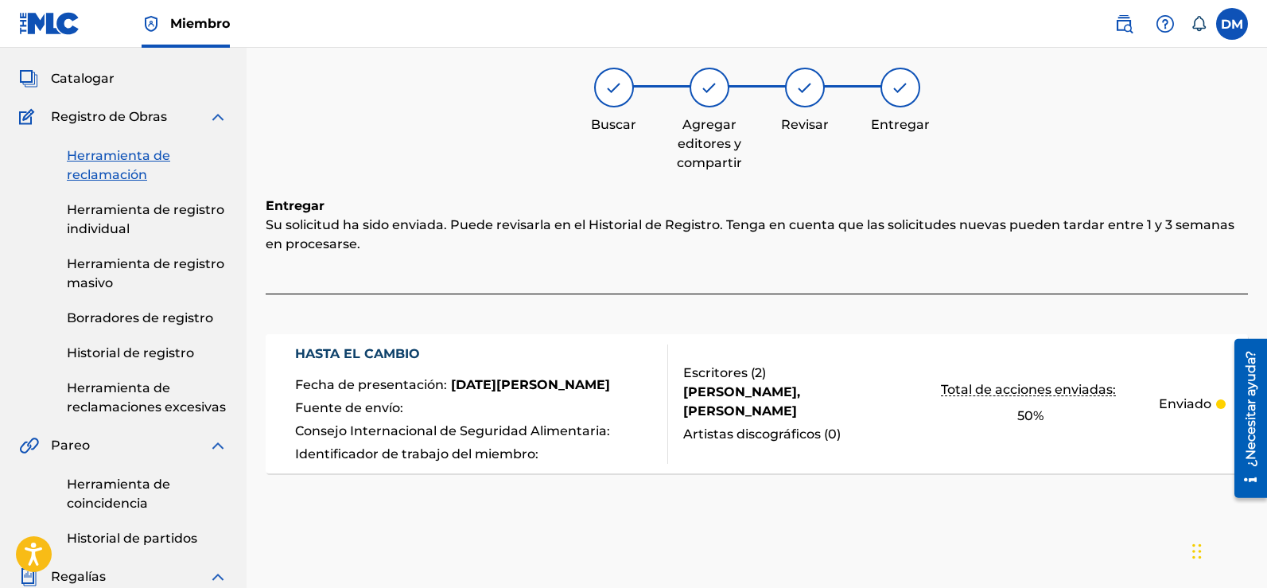
click at [132, 166] on link "Herramienta de reclamación" at bounding box center [147, 165] width 161 height 38
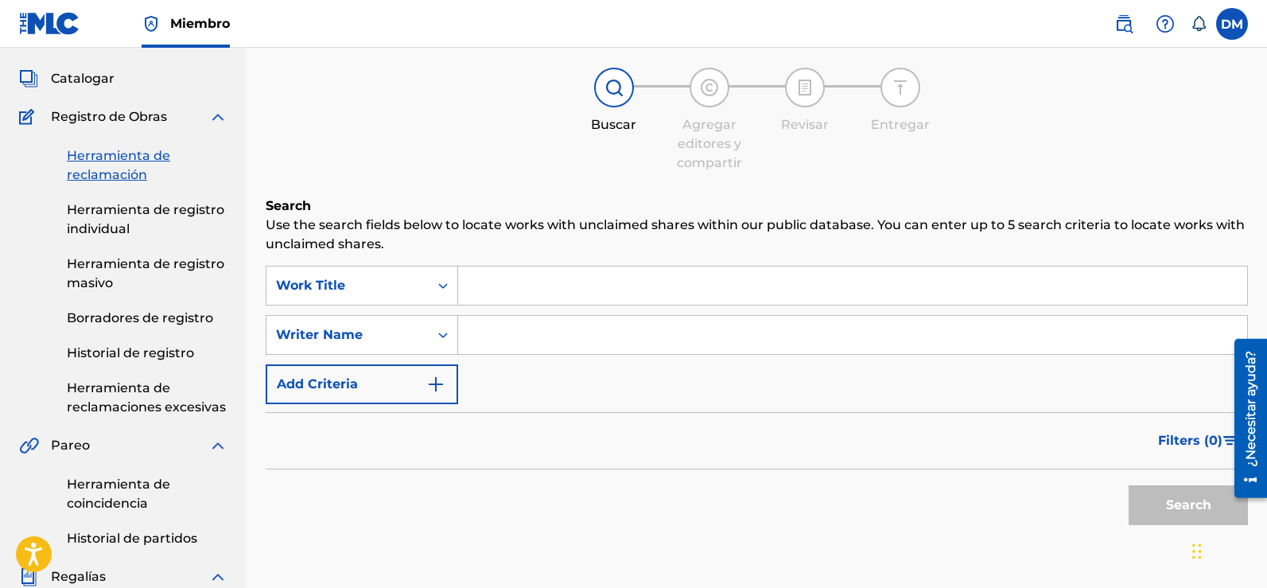
scroll to position [0, 0]
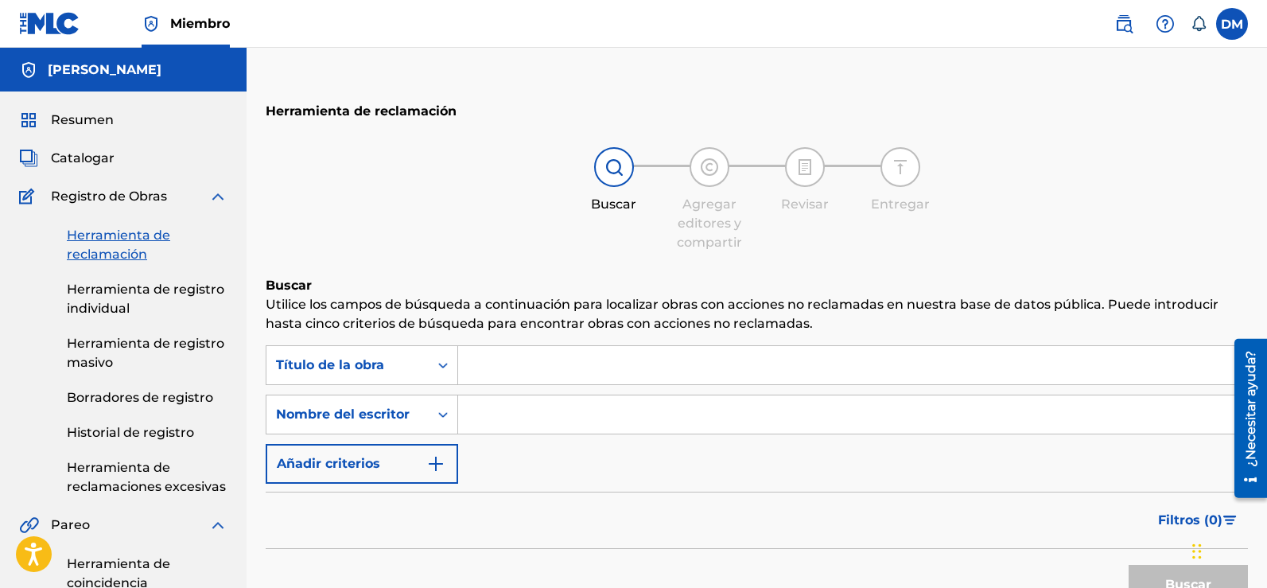
click at [61, 149] on span "Catalogar" at bounding box center [83, 158] width 64 height 19
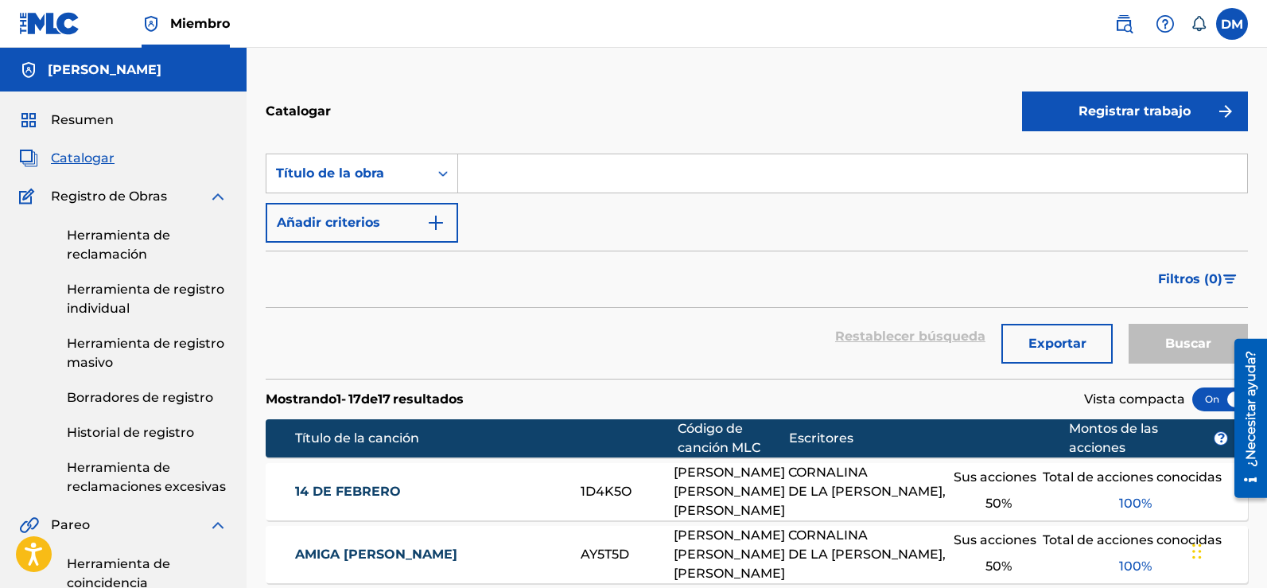
click at [82, 122] on font "Resumen" at bounding box center [82, 119] width 63 height 15
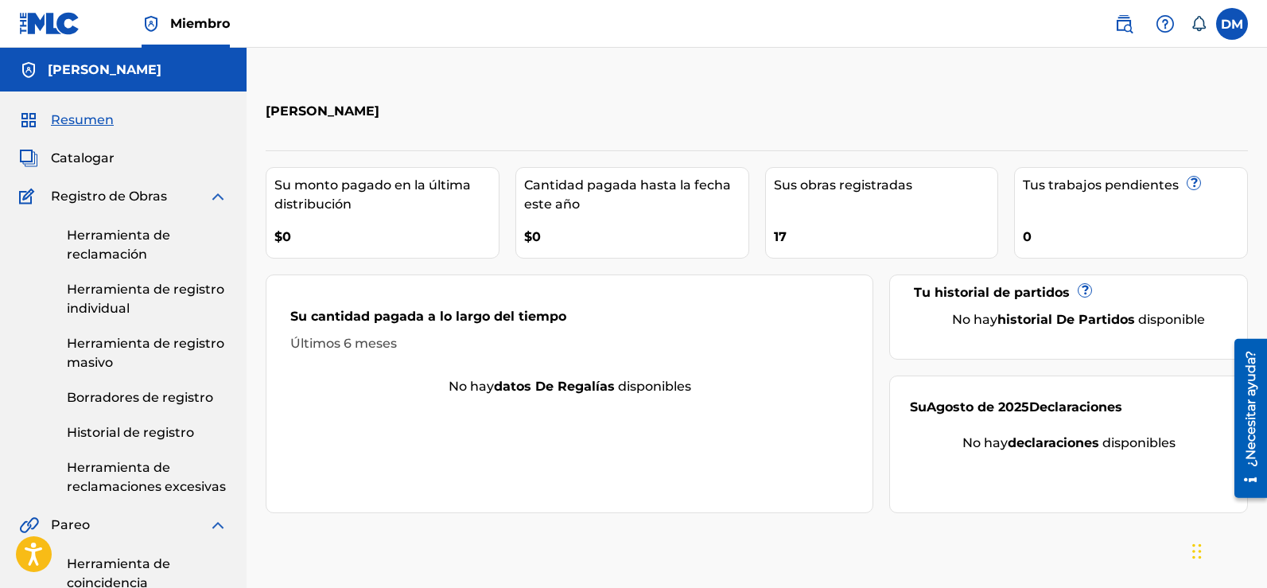
click at [82, 122] on font "Resumen" at bounding box center [82, 119] width 63 height 15
click at [76, 164] on font "Catalogar" at bounding box center [83, 157] width 64 height 15
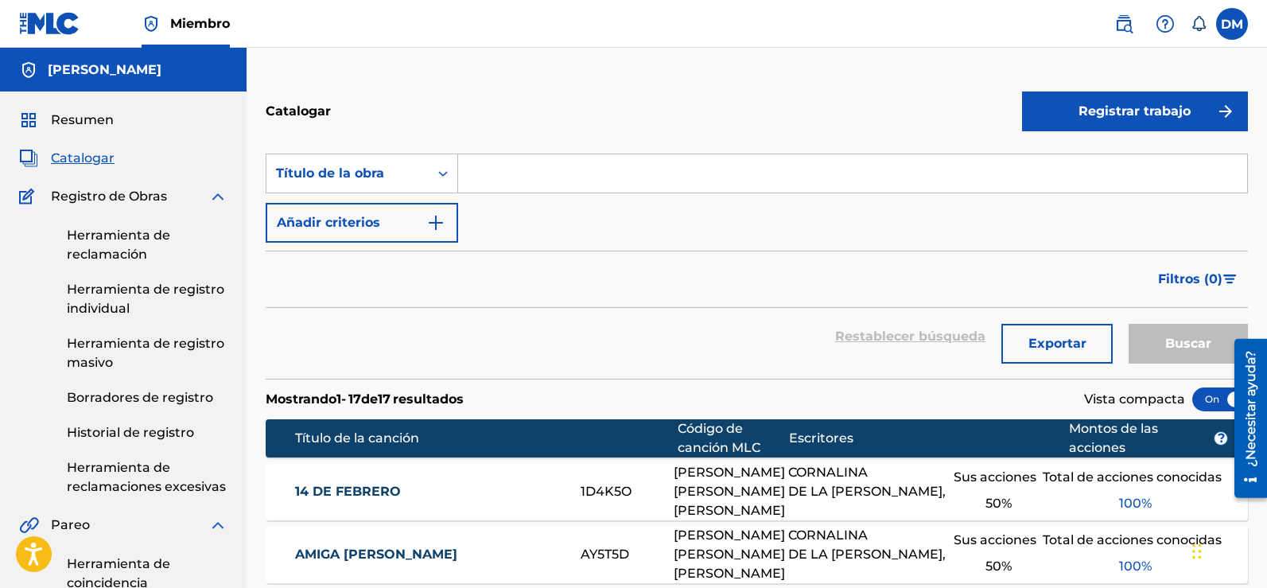
click at [84, 124] on font "Resumen" at bounding box center [82, 119] width 63 height 15
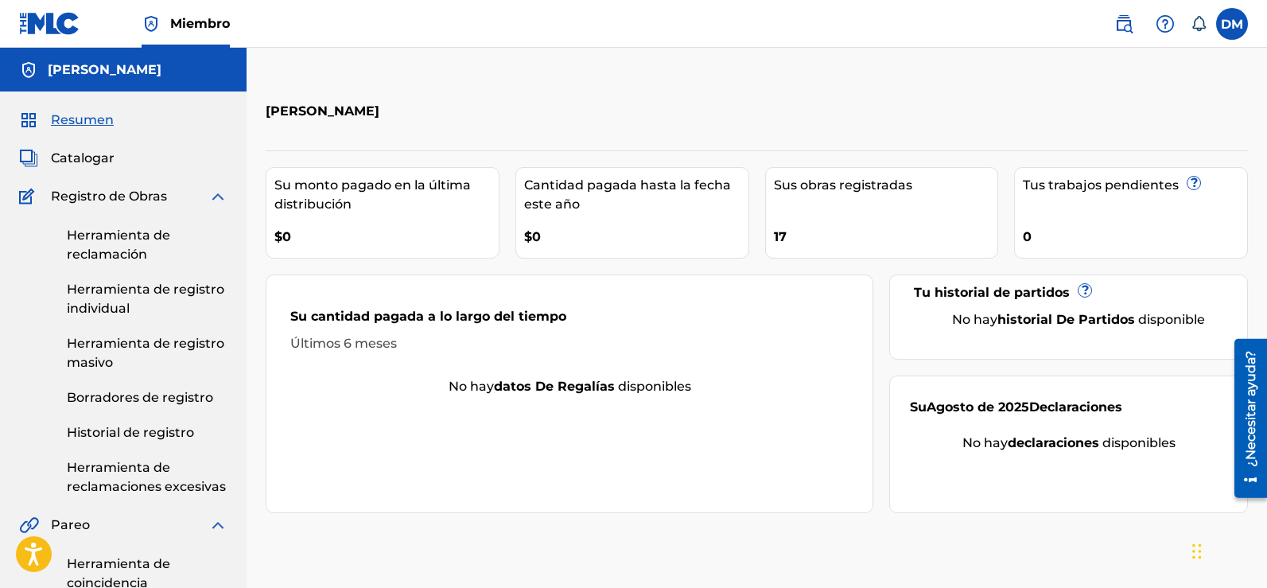
click at [123, 299] on link "Herramienta de registro individual" at bounding box center [147, 299] width 161 height 38
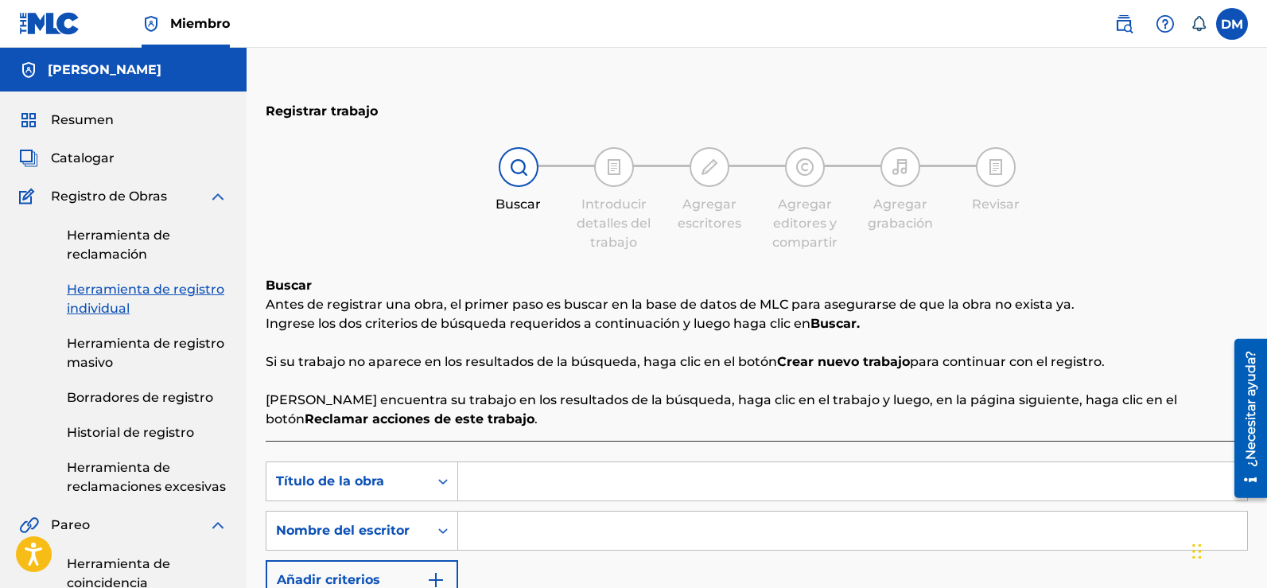
scroll to position [127, 0]
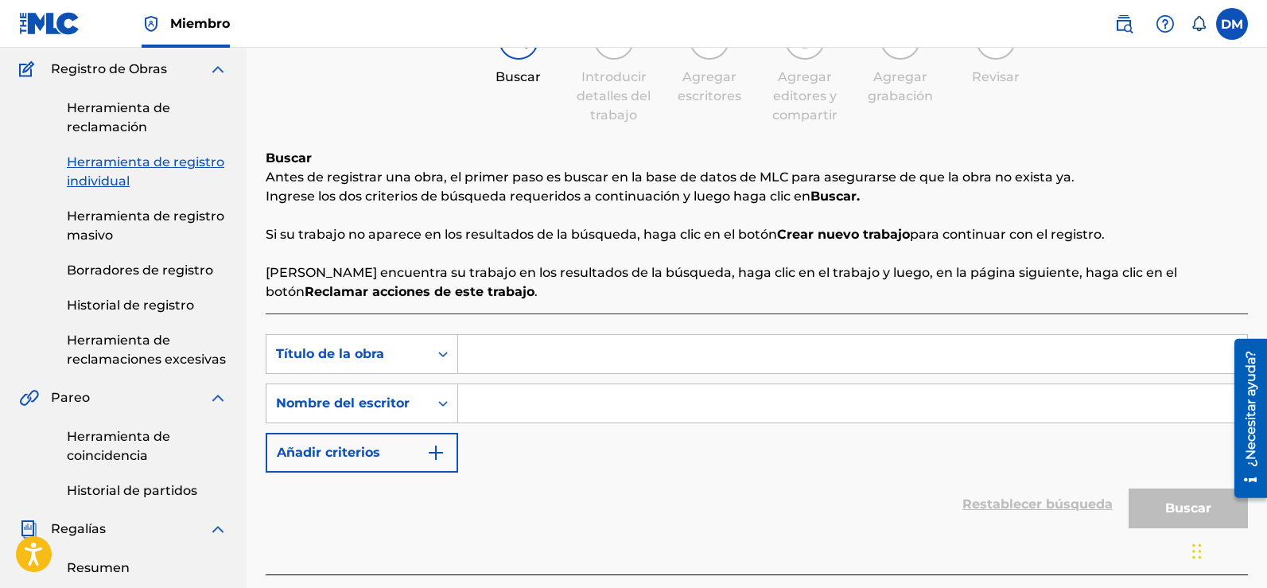
click at [586, 396] on input "Formulario de búsqueda" at bounding box center [852, 403] width 789 height 38
click at [538, 395] on input "Formulario de búsqueda" at bounding box center [852, 403] width 789 height 38
click at [542, 365] on input "Formulario de búsqueda" at bounding box center [852, 354] width 789 height 38
click at [115, 103] on font "Herramienta de reclamación" at bounding box center [118, 117] width 103 height 34
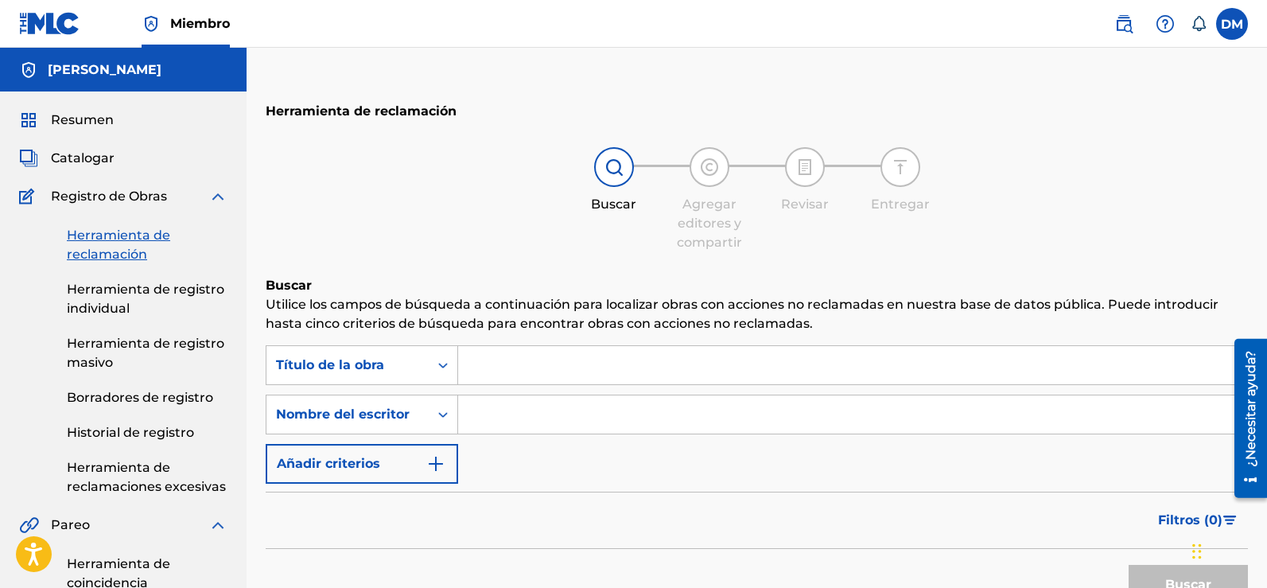
click at [508, 403] on input "Formulario de búsqueda" at bounding box center [852, 414] width 789 height 38
type input "[PERSON_NAME]"
click at [1170, 580] on font "Buscar" at bounding box center [1189, 584] width 46 height 15
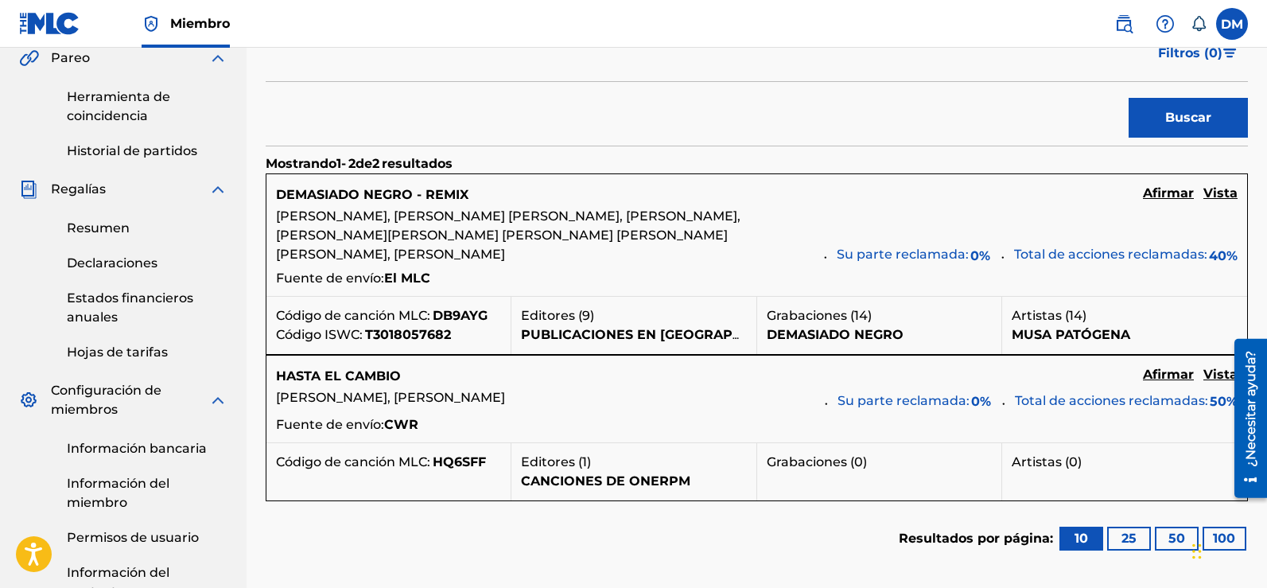
scroll to position [488, 0]
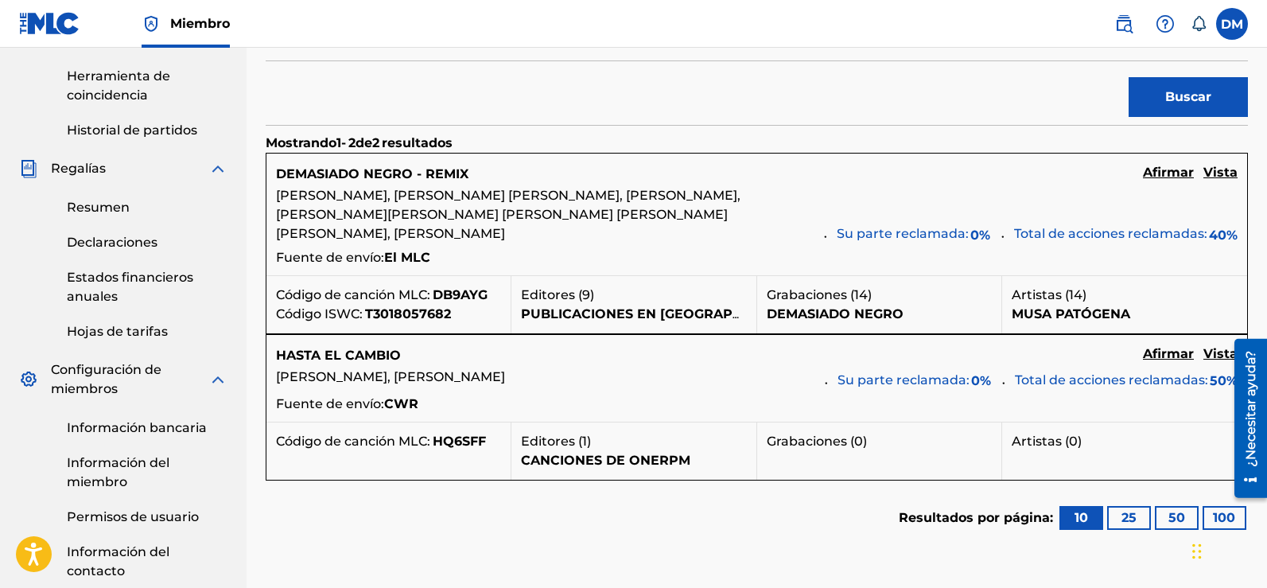
click at [1223, 173] on font "Vista" at bounding box center [1221, 172] width 34 height 15
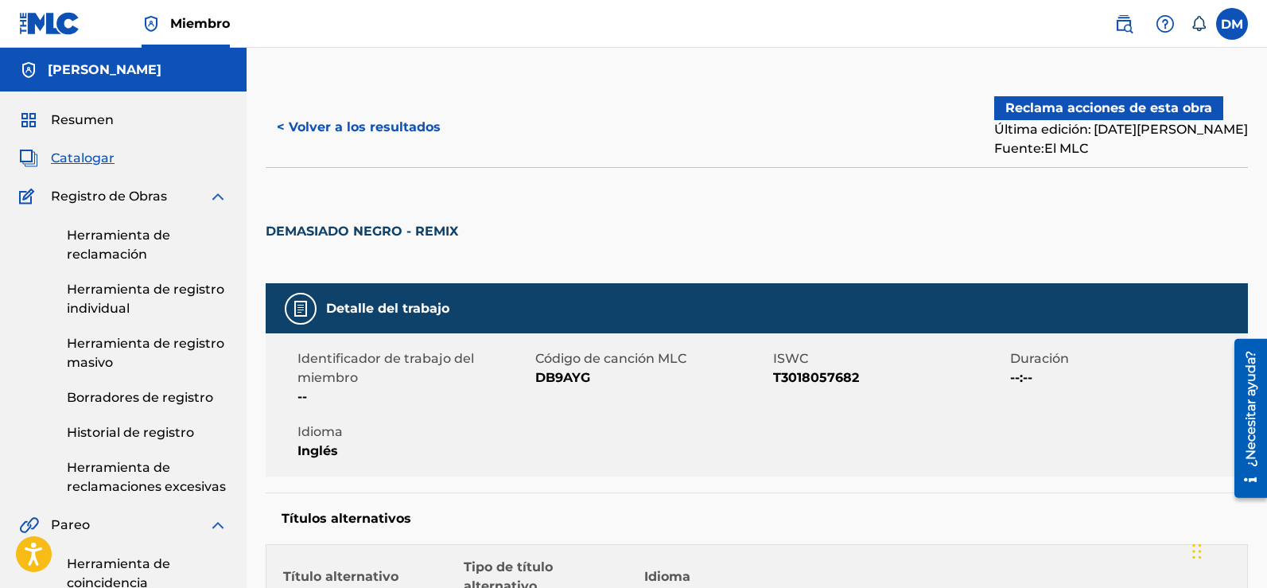
click at [101, 242] on font "Herramienta de reclamación" at bounding box center [118, 245] width 103 height 34
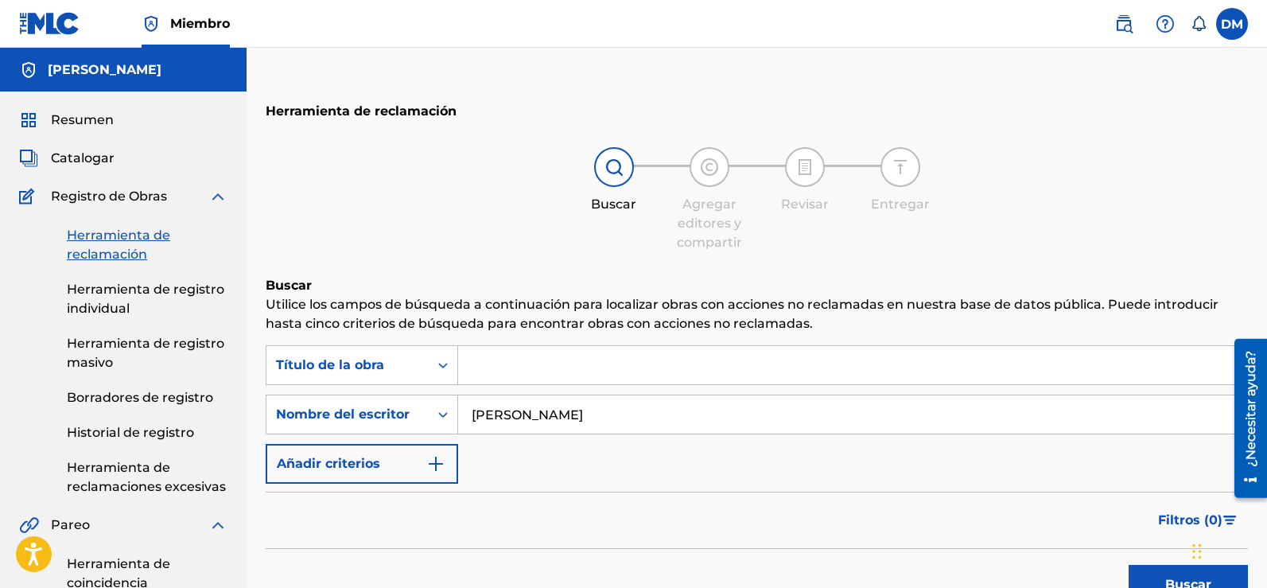
click at [220, 197] on img at bounding box center [217, 196] width 19 height 19
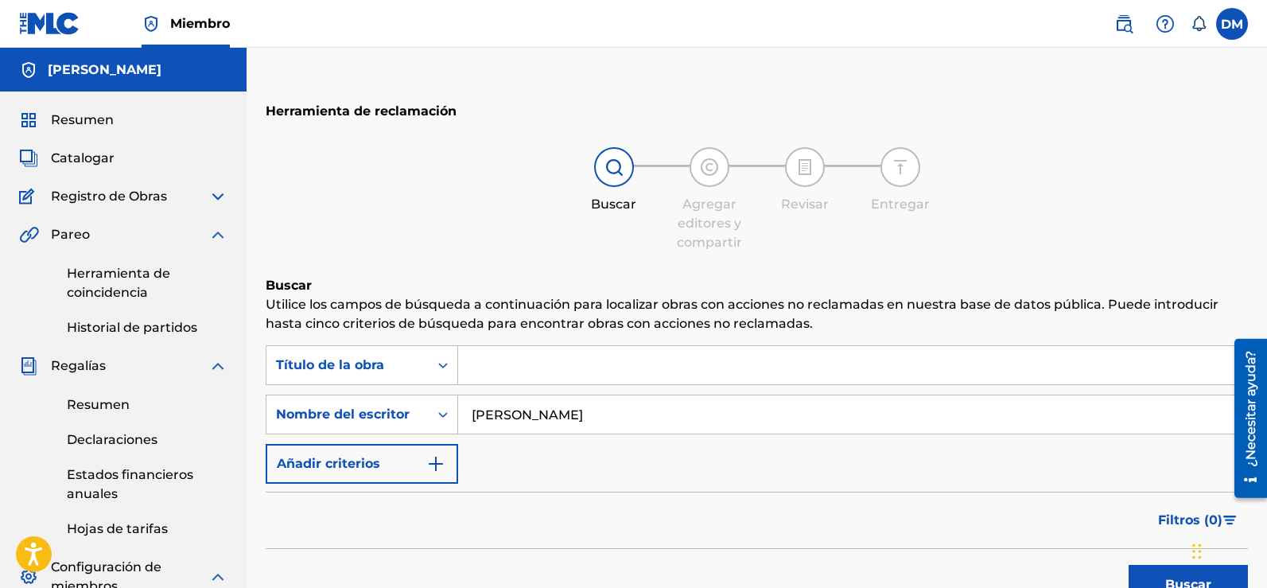
click at [111, 280] on font "Herramienta de coincidencia" at bounding box center [118, 283] width 103 height 34
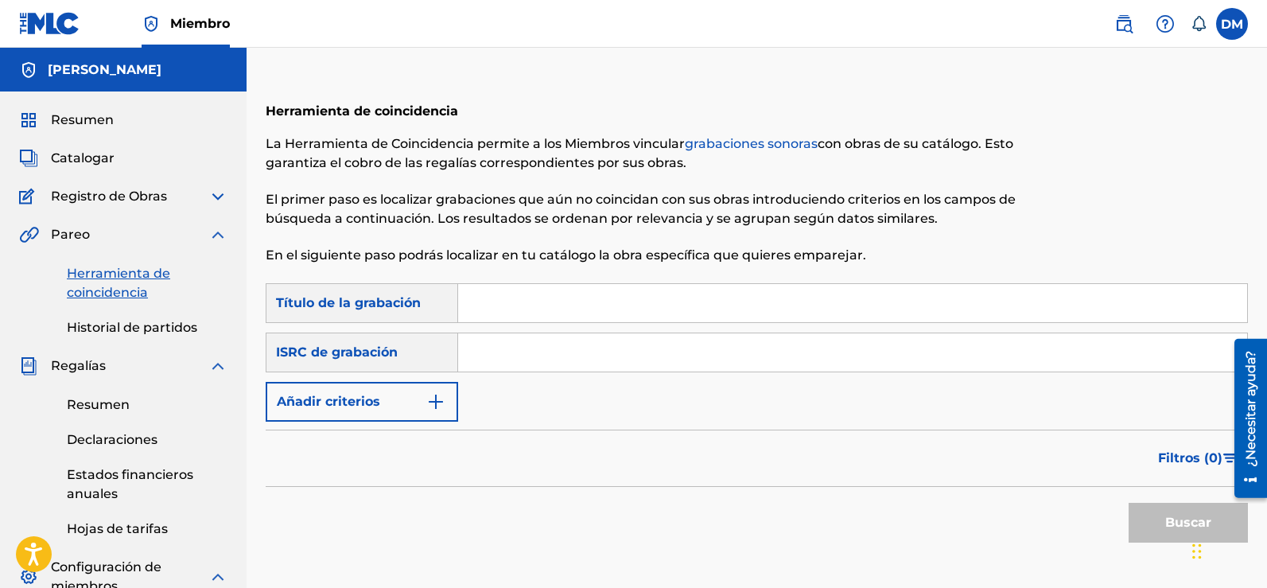
click at [218, 241] on img at bounding box center [217, 234] width 19 height 19
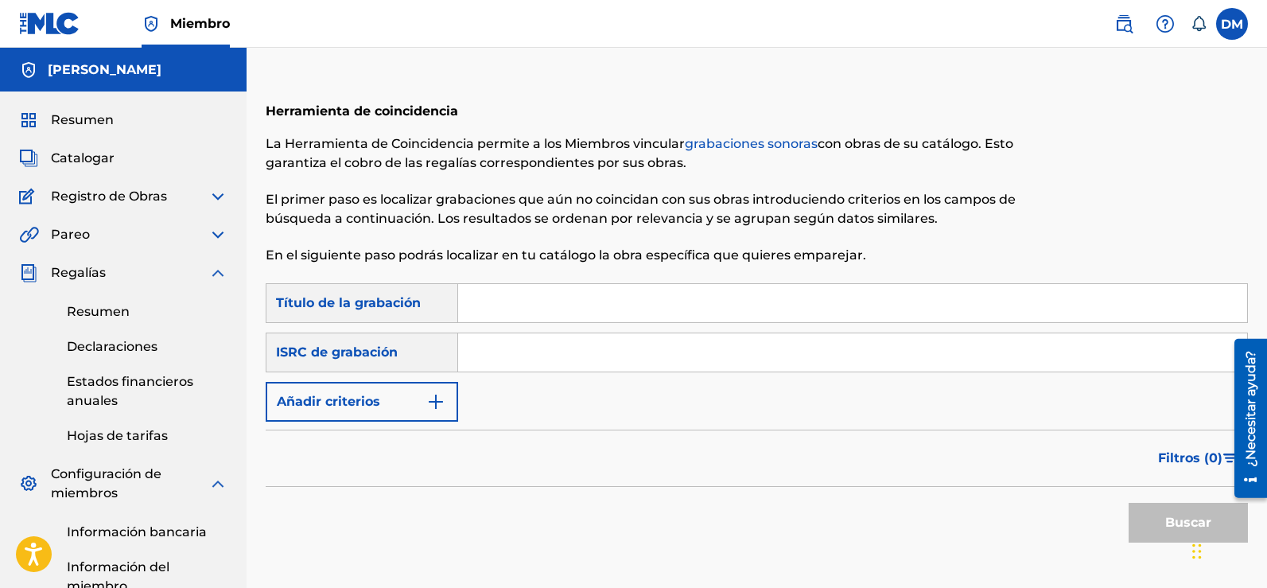
click at [217, 274] on img at bounding box center [217, 272] width 19 height 19
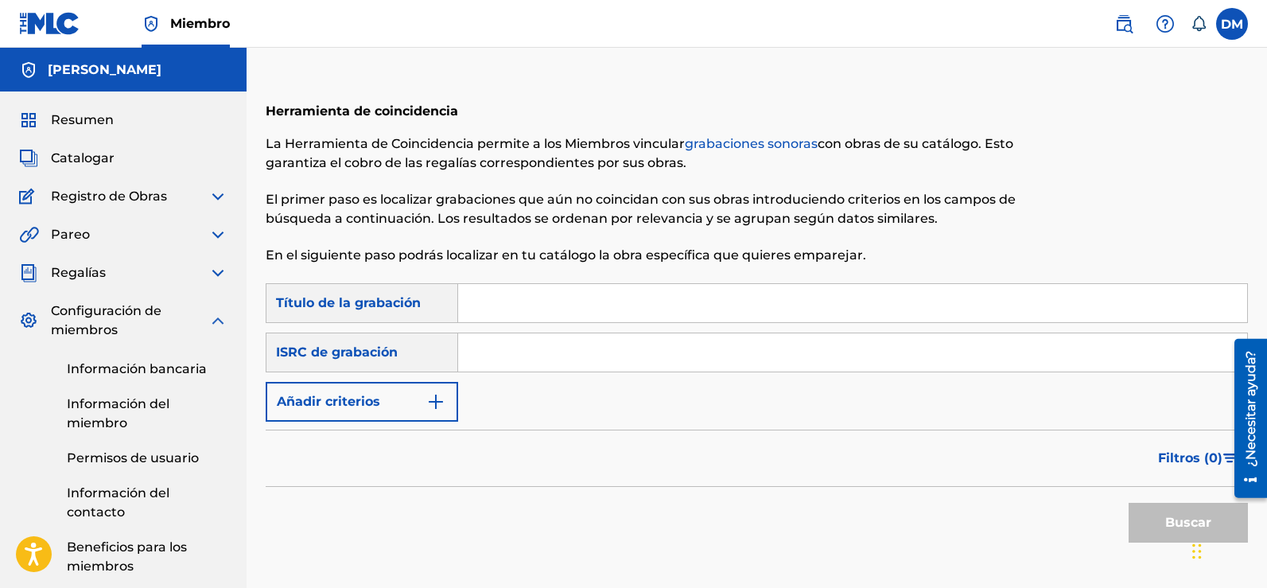
click at [210, 323] on img at bounding box center [217, 320] width 19 height 19
